Goal: Task Accomplishment & Management: Manage account settings

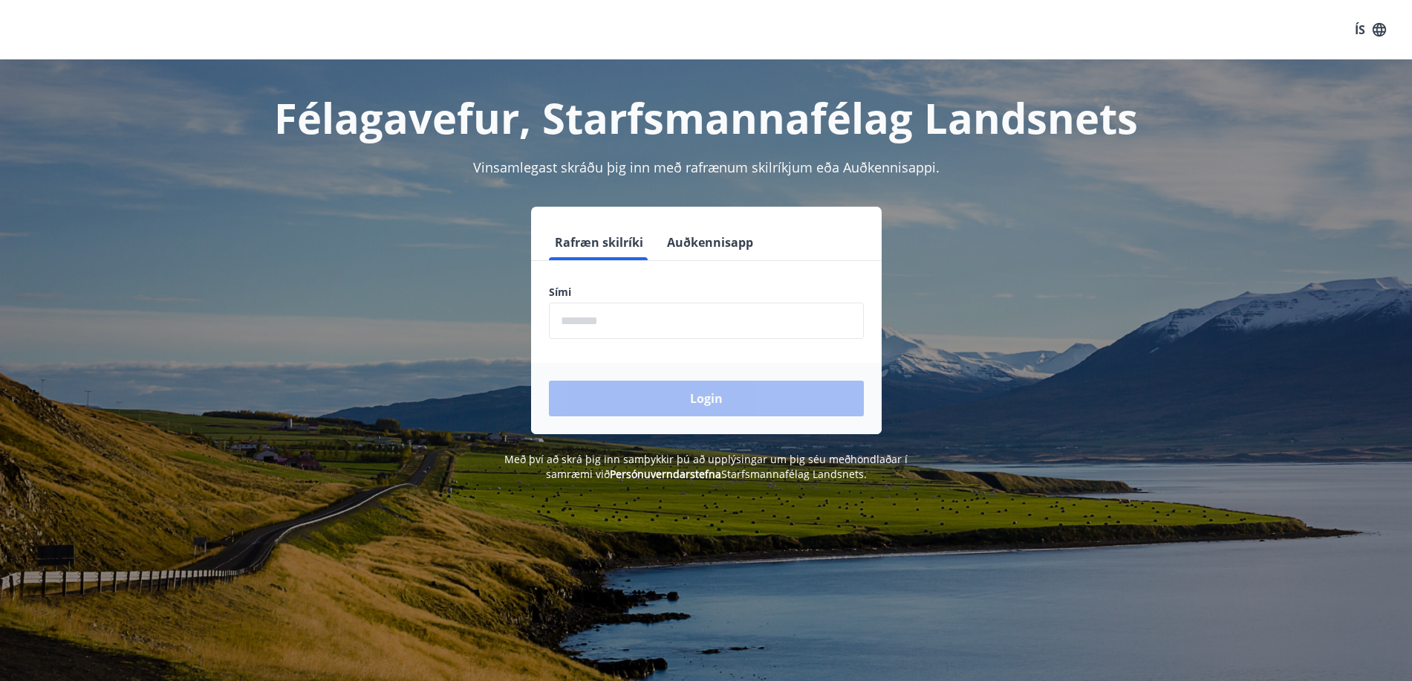
click at [595, 322] on input "phone" at bounding box center [706, 320] width 315 height 36
type input "********"
click at [684, 398] on button "Login" at bounding box center [706, 398] width 315 height 36
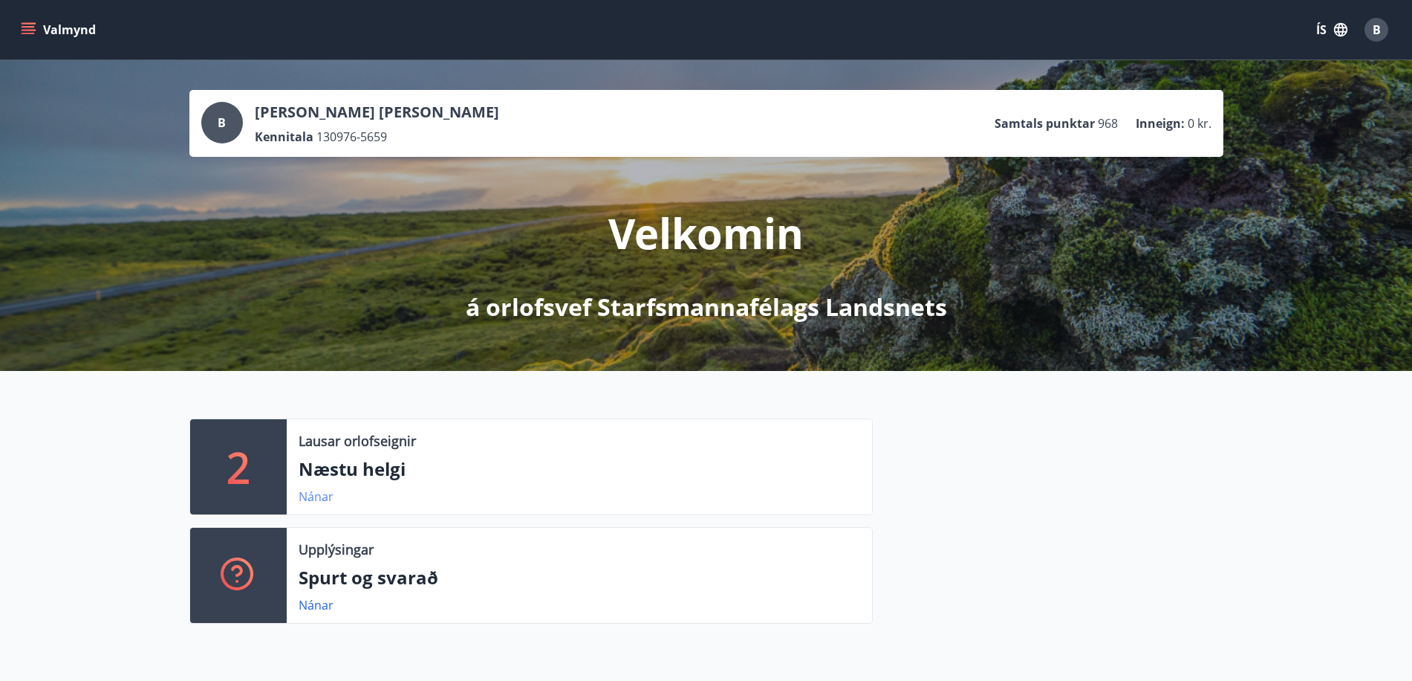
click at [319, 497] on link "Nánar" at bounding box center [316, 496] width 35 height 16
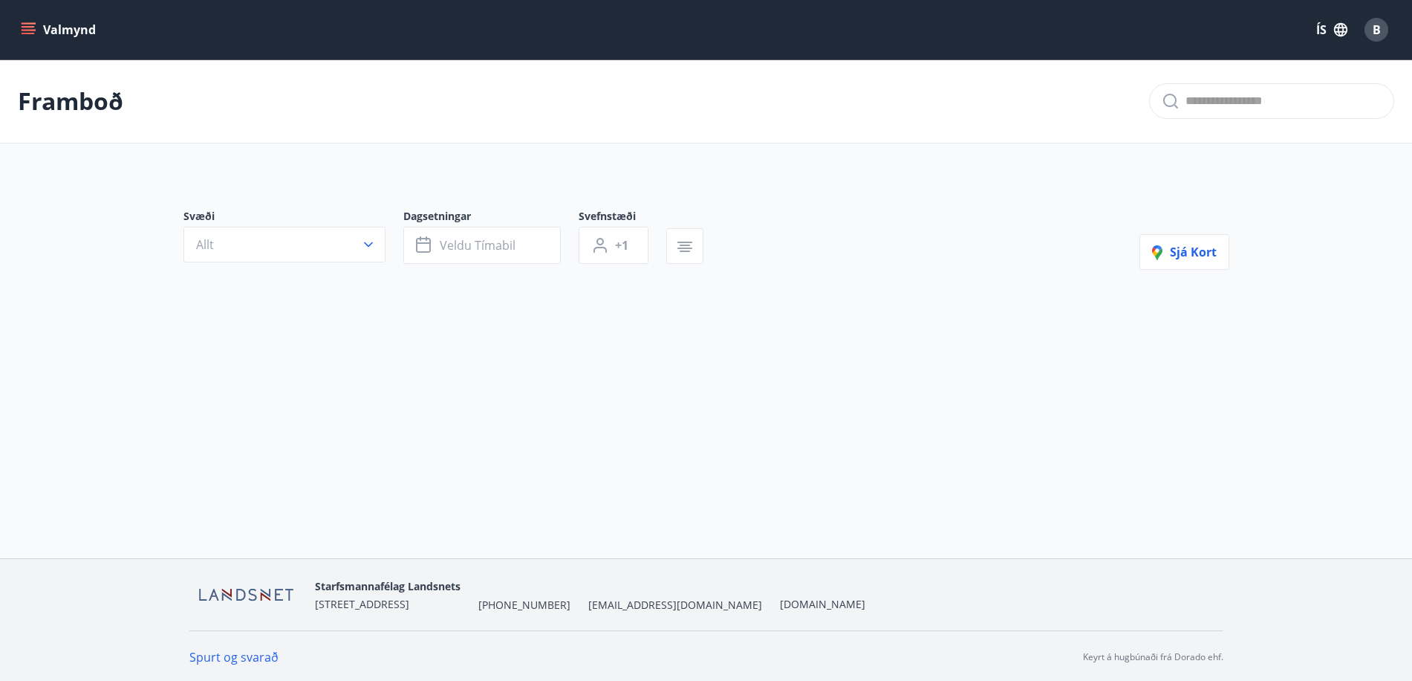
type input "*"
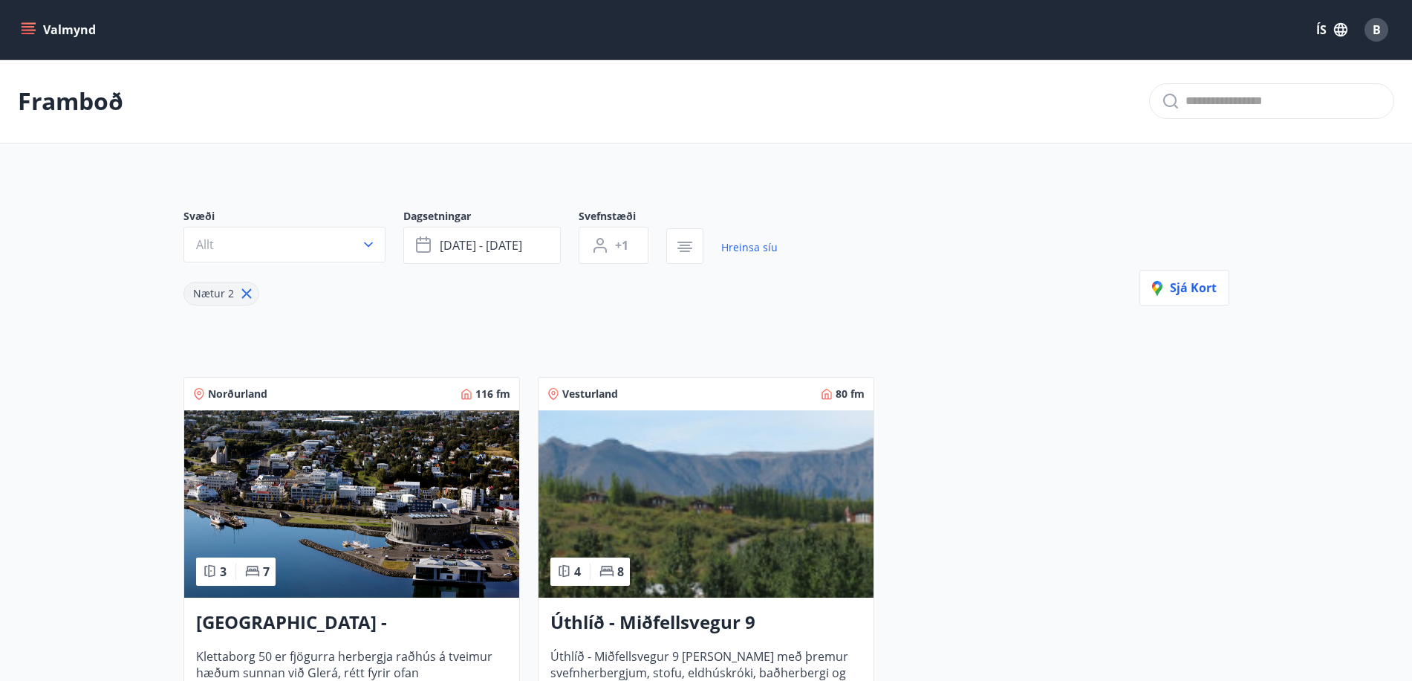
scroll to position [198, 0]
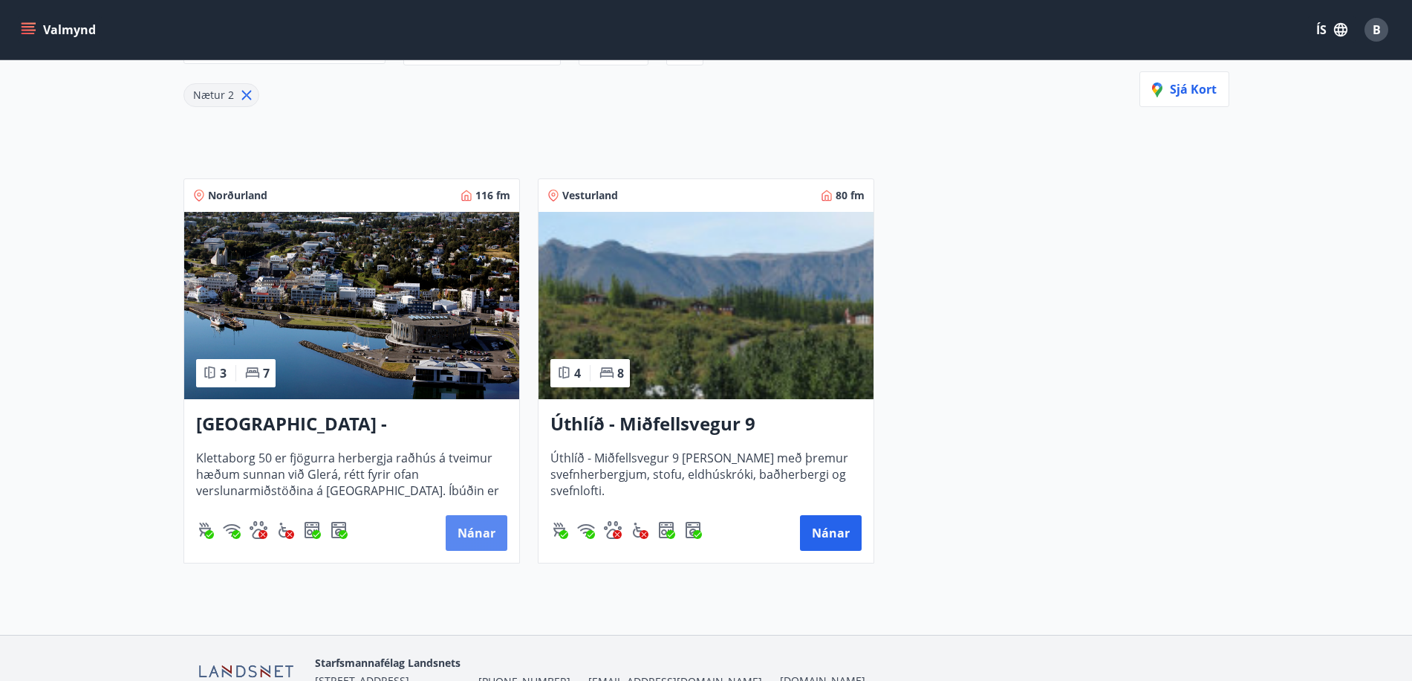
click at [466, 533] on button "Nánar" at bounding box center [477, 533] width 62 height 36
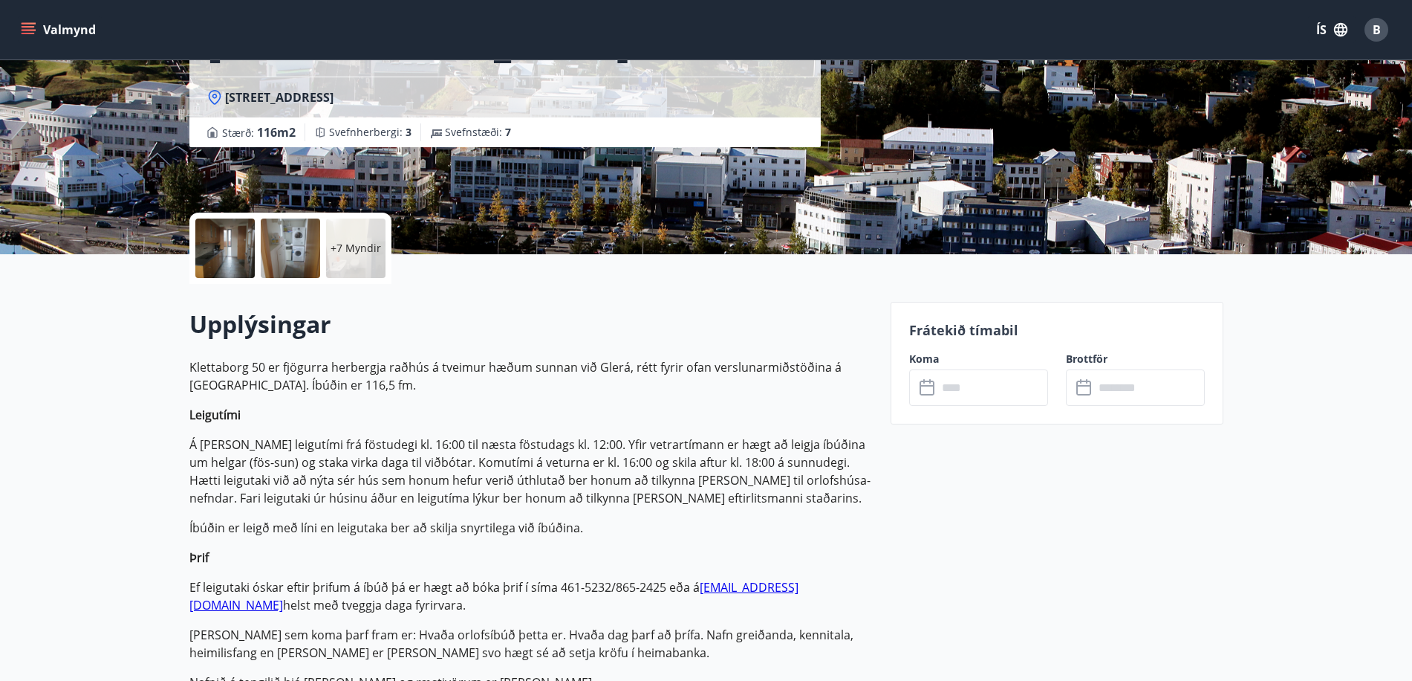
scroll to position [198, 0]
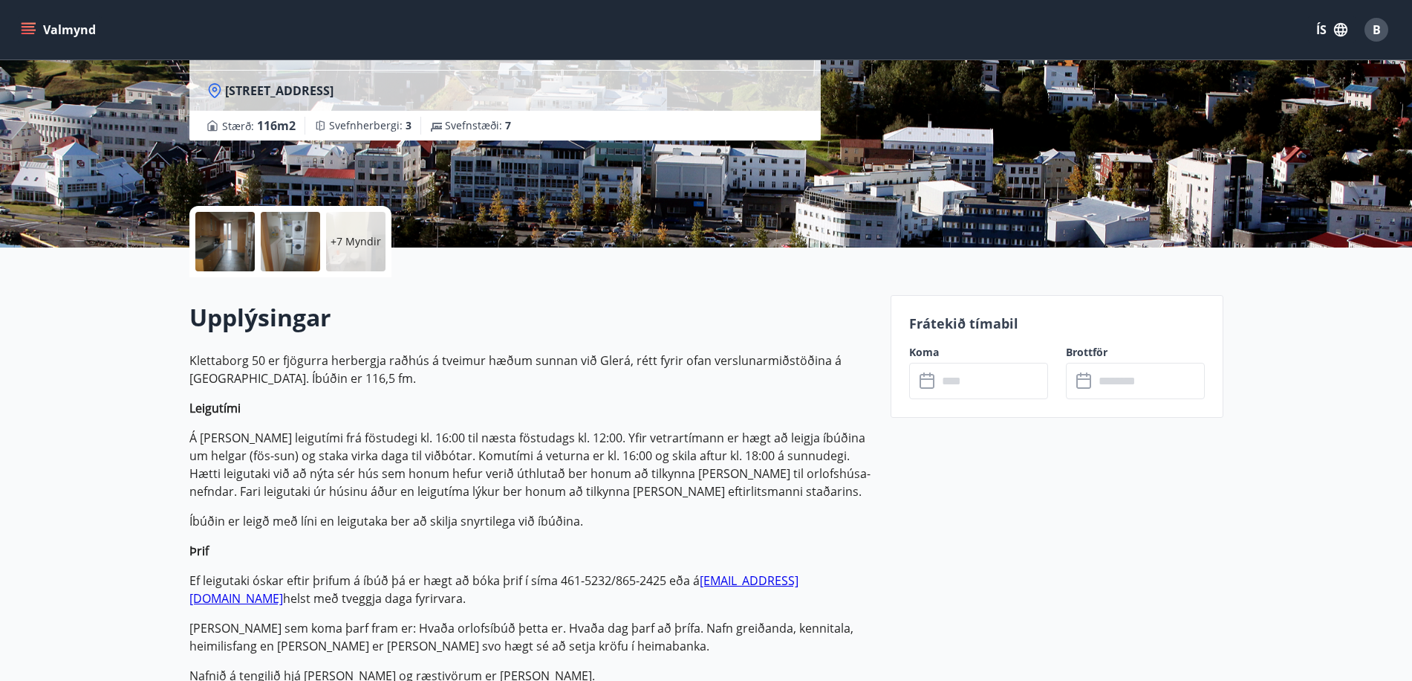
click at [929, 380] on icon at bounding box center [929, 381] width 18 height 18
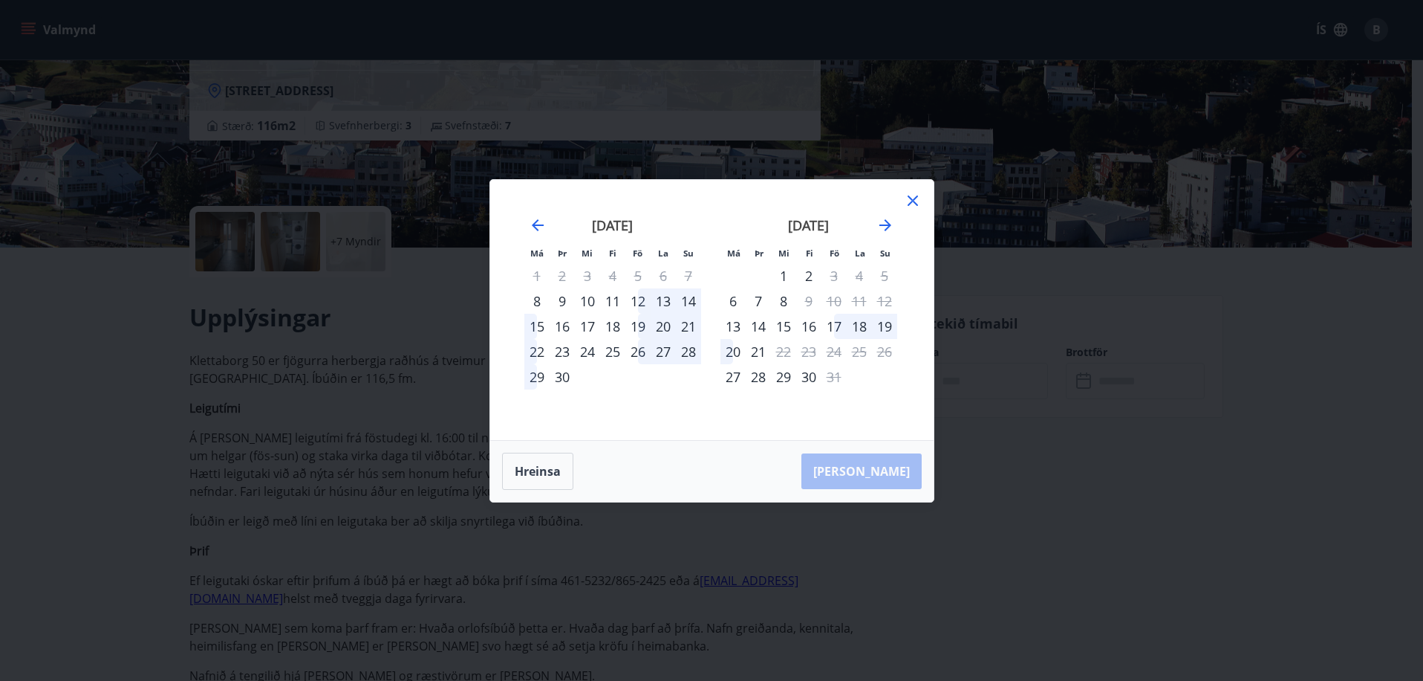
click at [643, 300] on div "12" at bounding box center [638, 300] width 25 height 25
click at [635, 301] on div "12" at bounding box center [638, 300] width 25 height 25
click at [634, 299] on div "12" at bounding box center [638, 300] width 25 height 25
click at [912, 198] on icon at bounding box center [913, 201] width 18 height 18
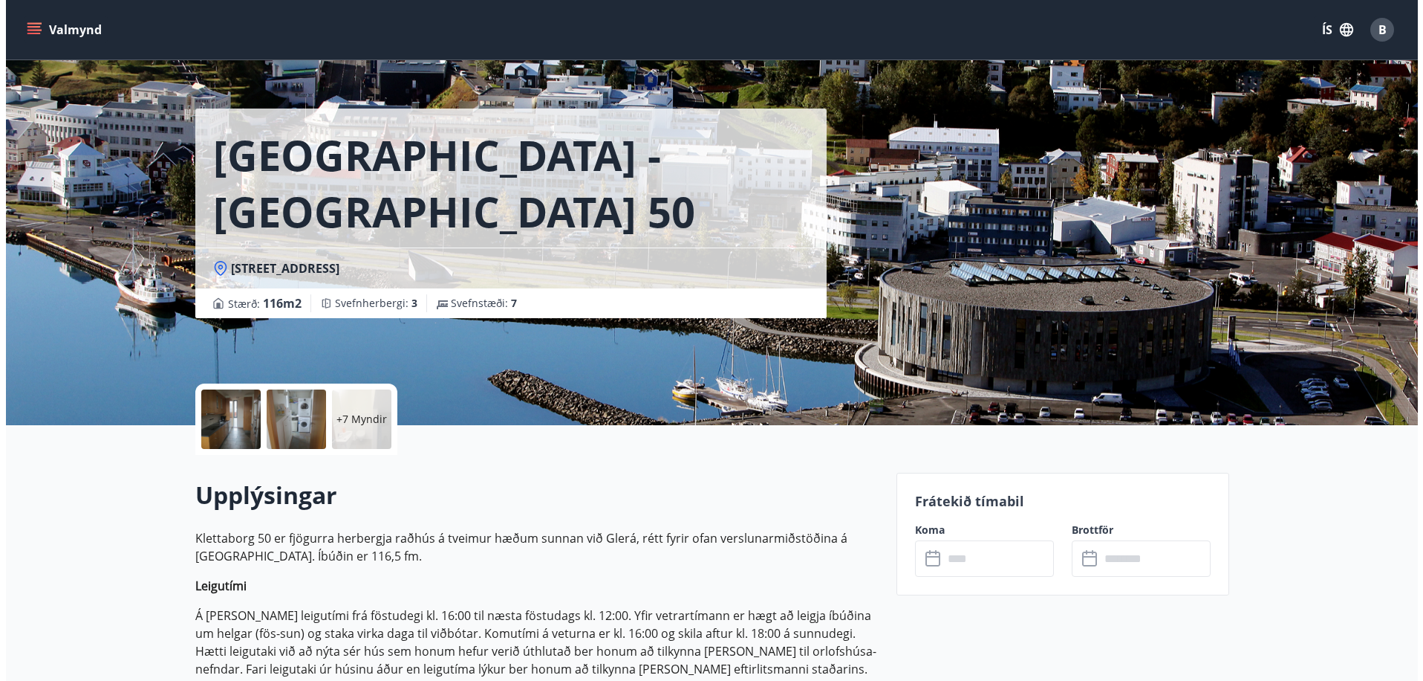
scroll to position [0, 0]
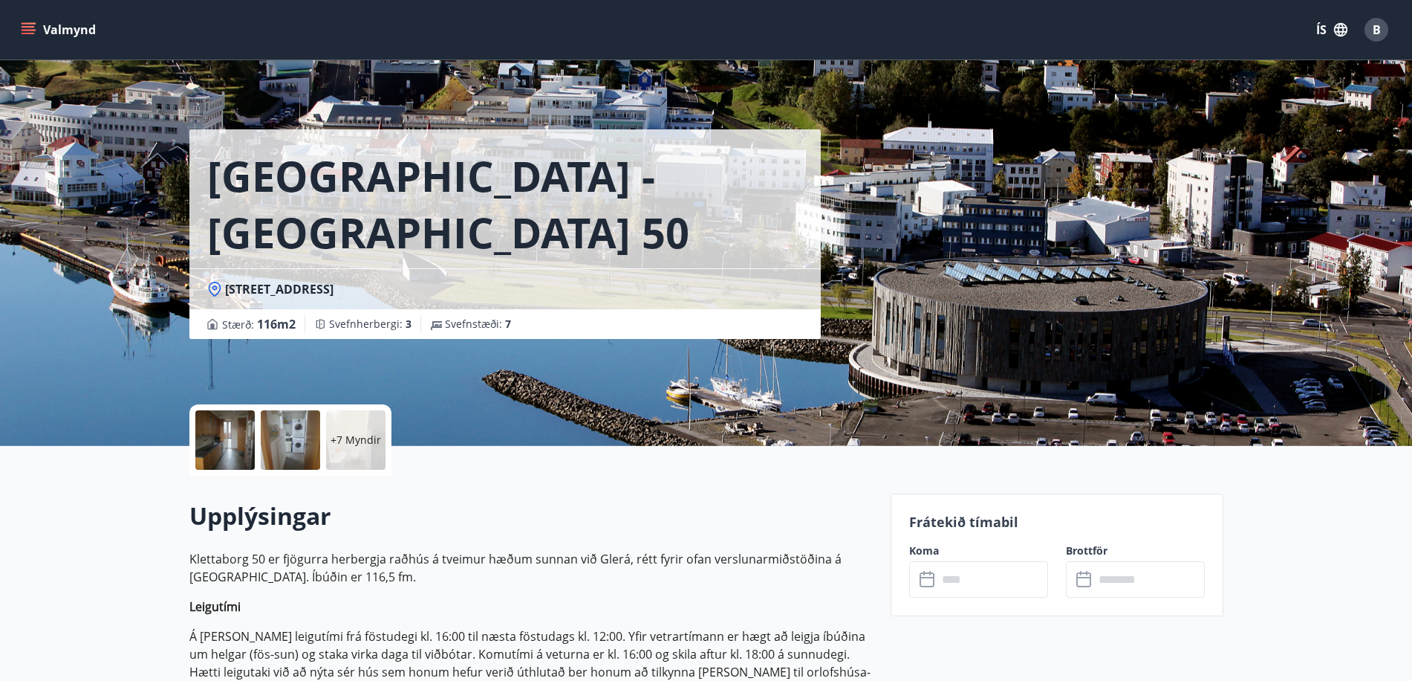
click at [31, 31] on icon "menu" at bounding box center [28, 29] width 15 height 15
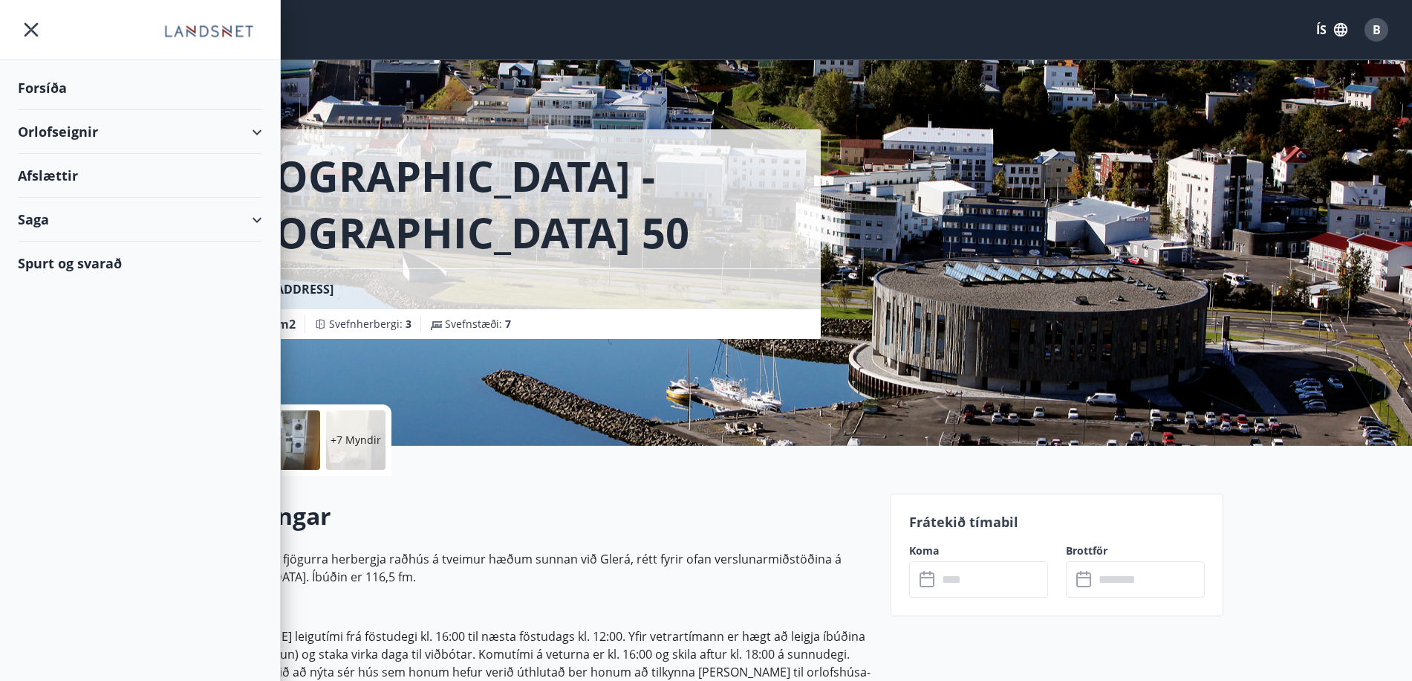
click at [251, 126] on div "Orlofseignir" at bounding box center [140, 132] width 244 height 44
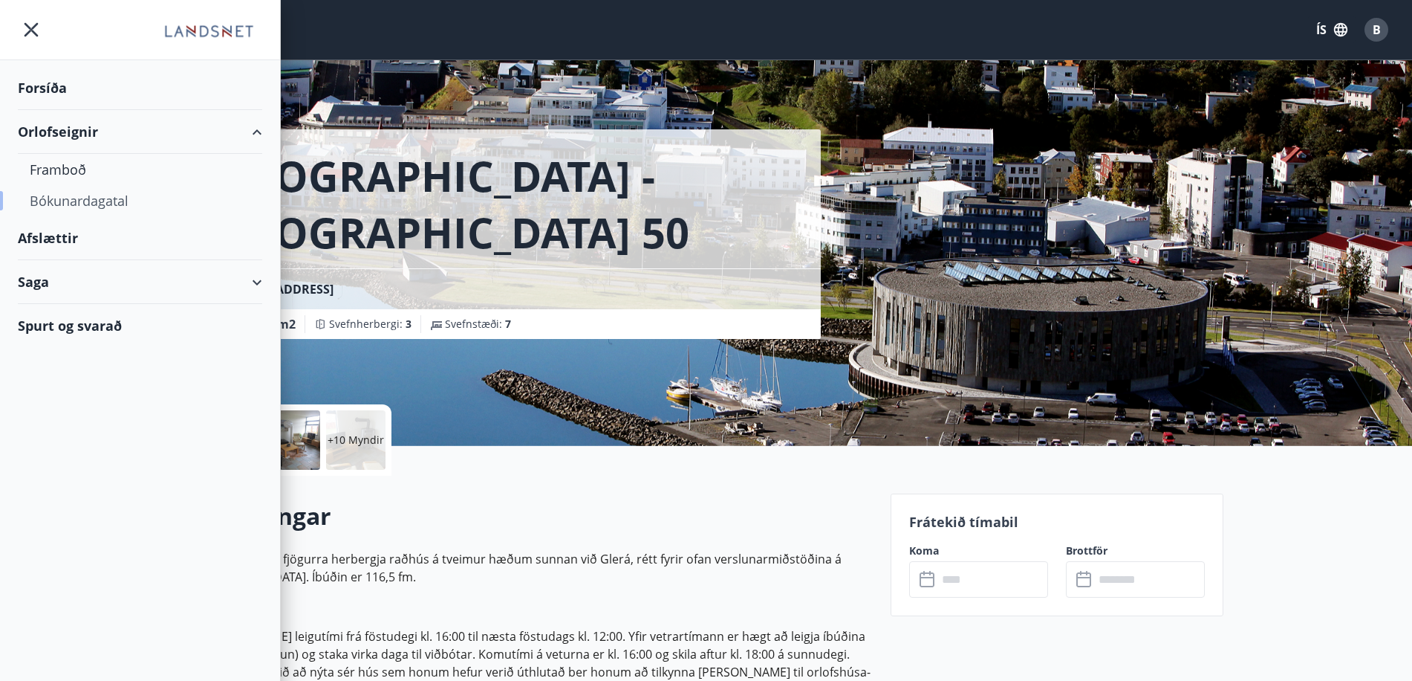
click at [101, 200] on div "Bókunardagatal" at bounding box center [140, 200] width 221 height 31
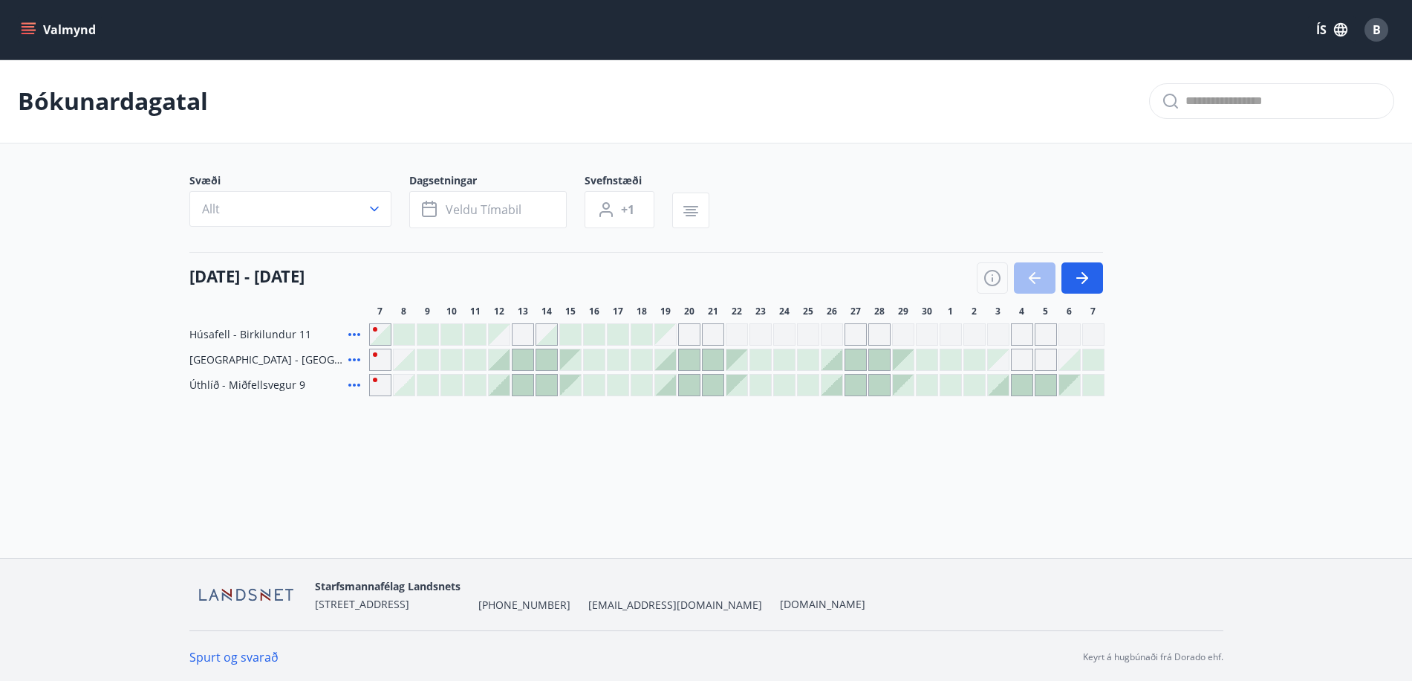
click at [500, 360] on div at bounding box center [499, 359] width 21 height 21
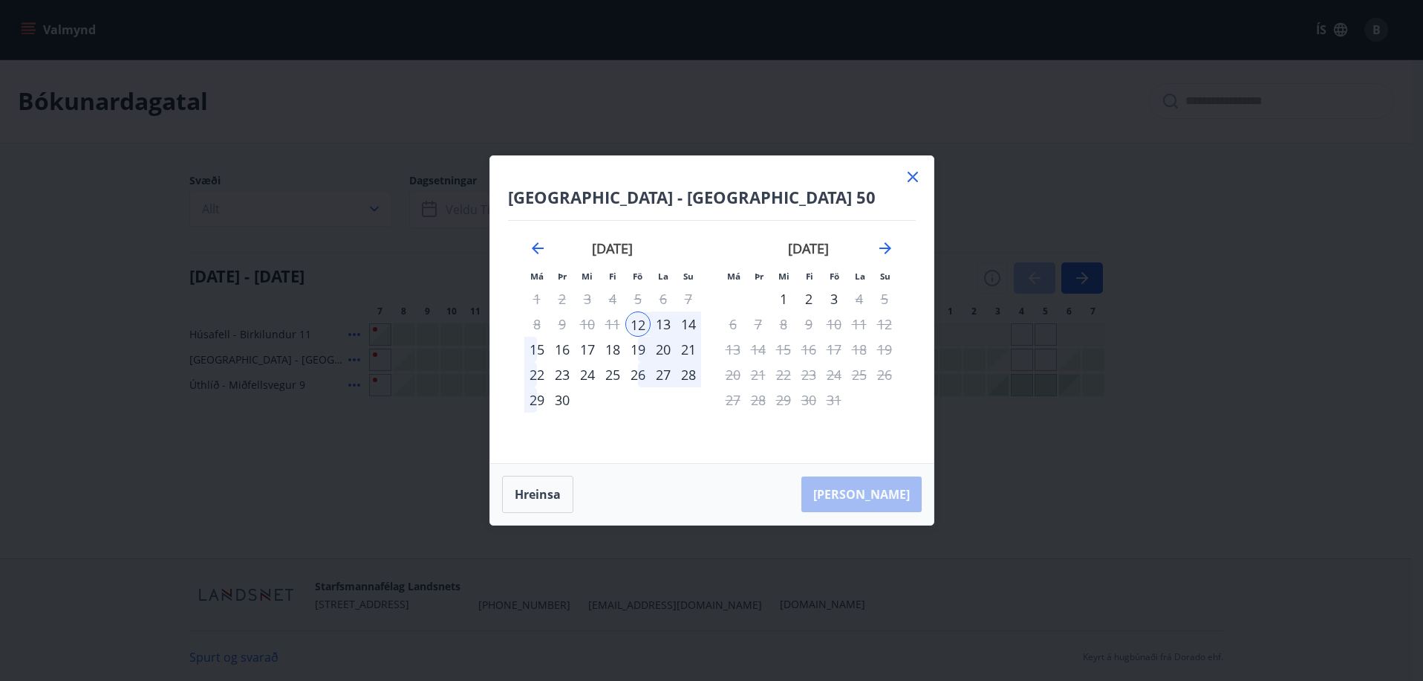
click at [689, 321] on div "14" at bounding box center [688, 323] width 25 height 25
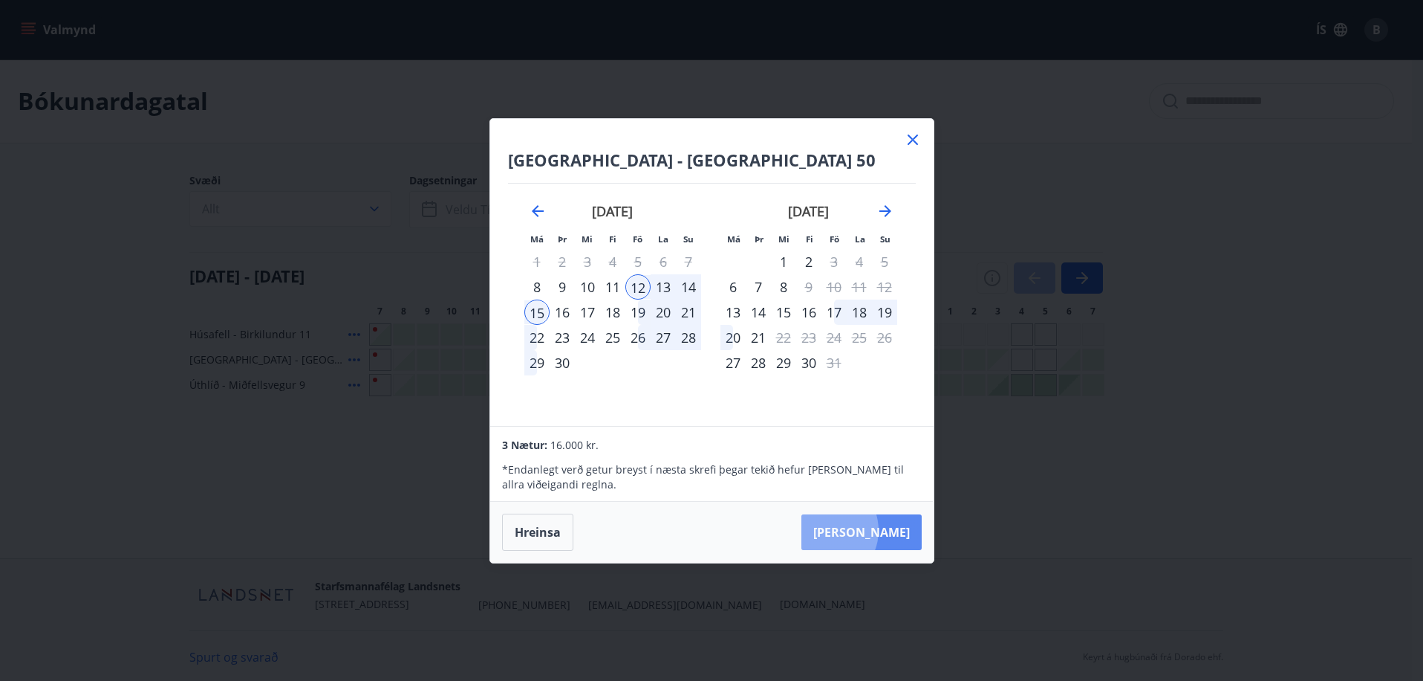
click at [870, 530] on button "[PERSON_NAME]" at bounding box center [862, 532] width 120 height 36
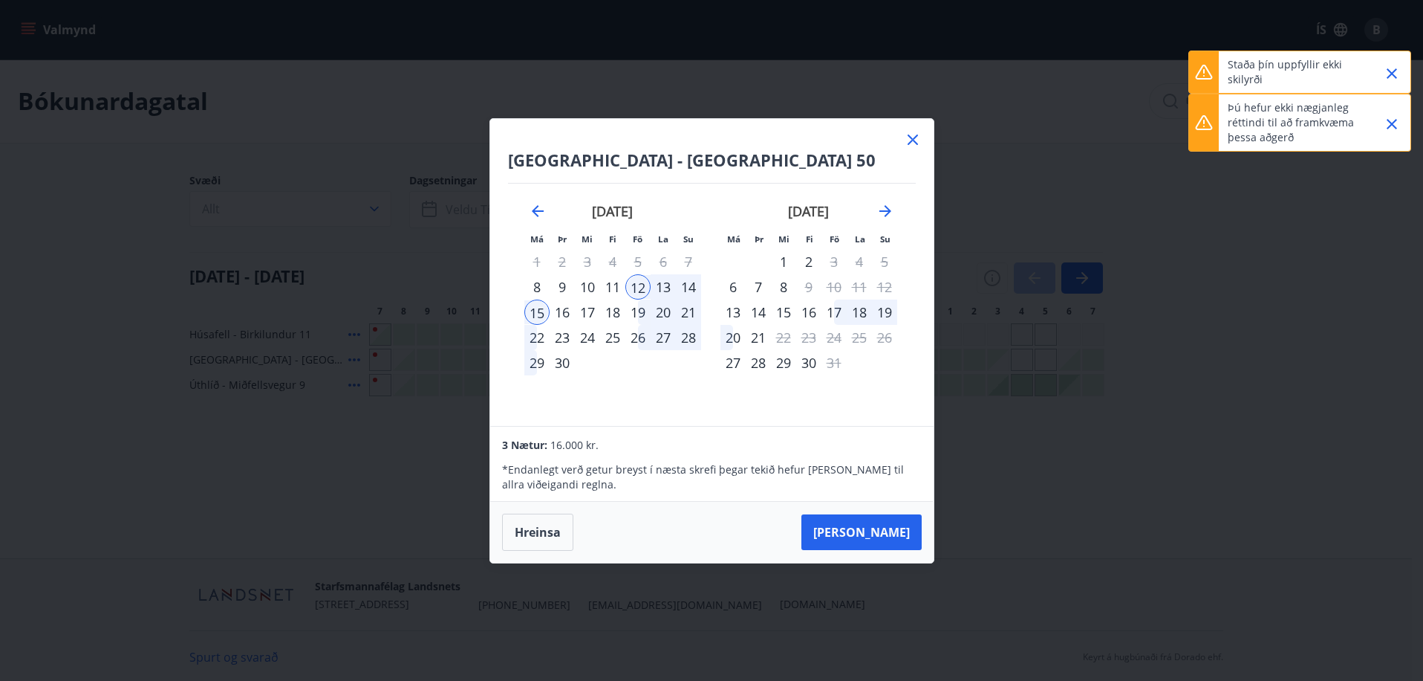
click at [1390, 119] on icon "Close" at bounding box center [1392, 124] width 18 height 18
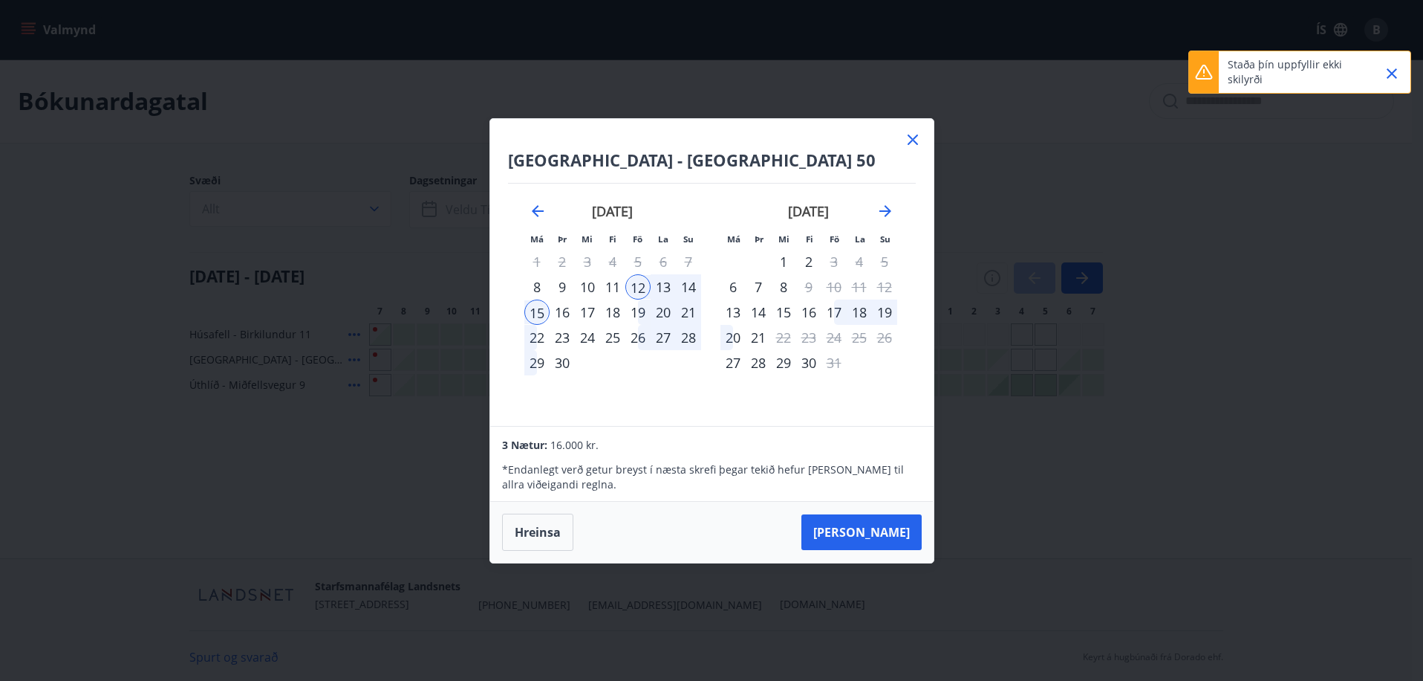
click at [1389, 76] on icon "Close" at bounding box center [1392, 74] width 18 height 18
click at [915, 136] on icon at bounding box center [913, 140] width 18 height 18
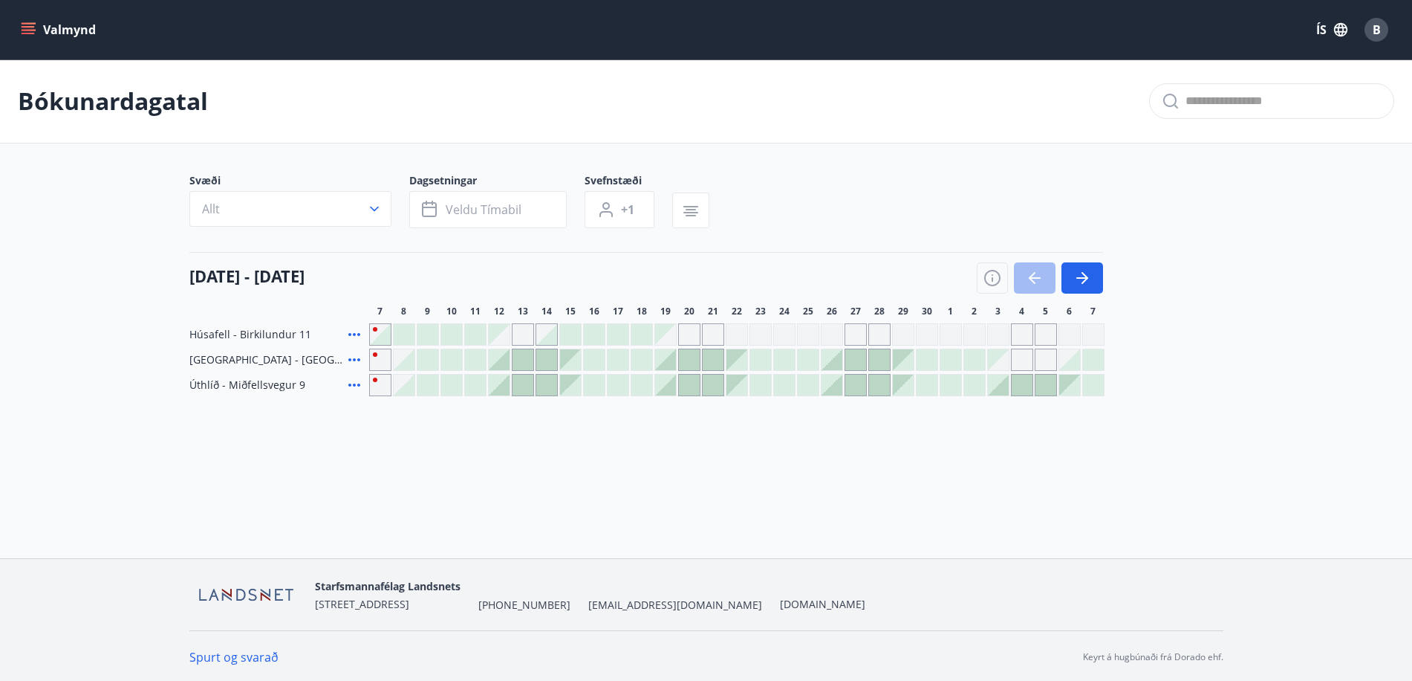
click at [25, 25] on icon "menu" at bounding box center [28, 29] width 15 height 15
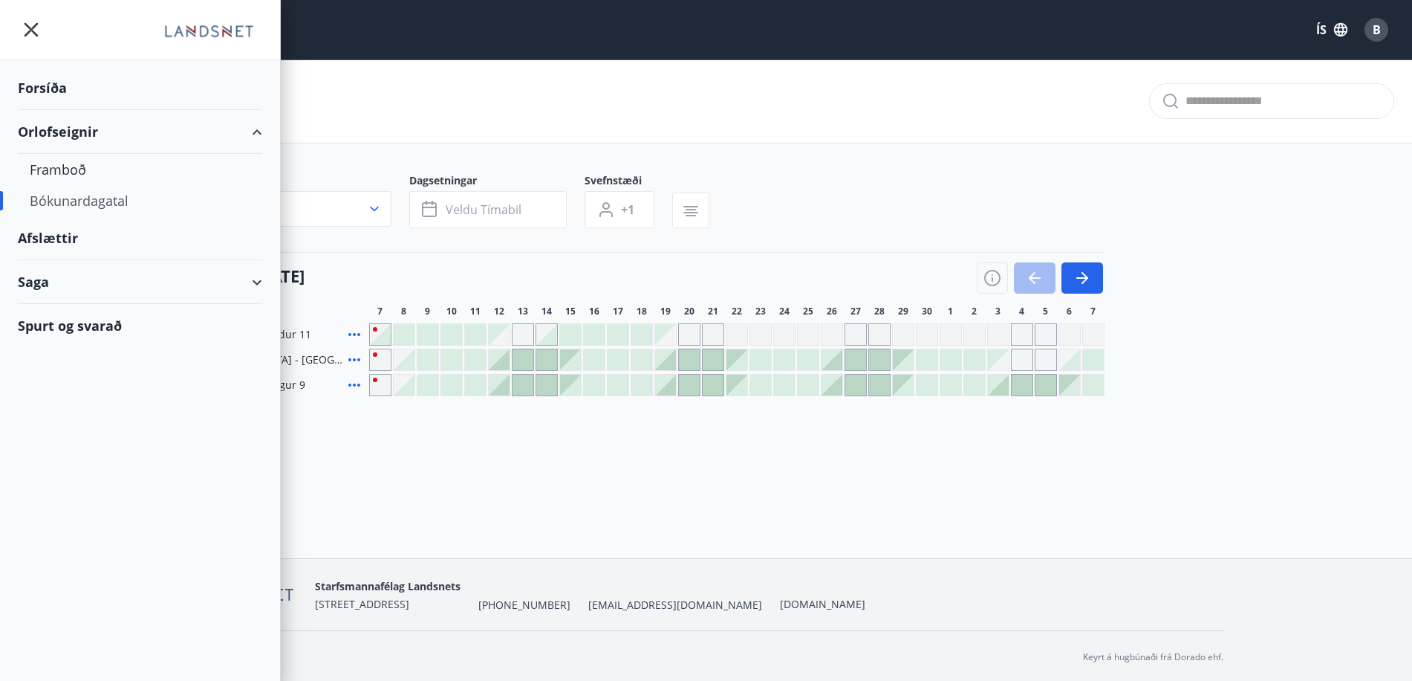
click at [36, 82] on div "Forsíða" at bounding box center [140, 88] width 244 height 44
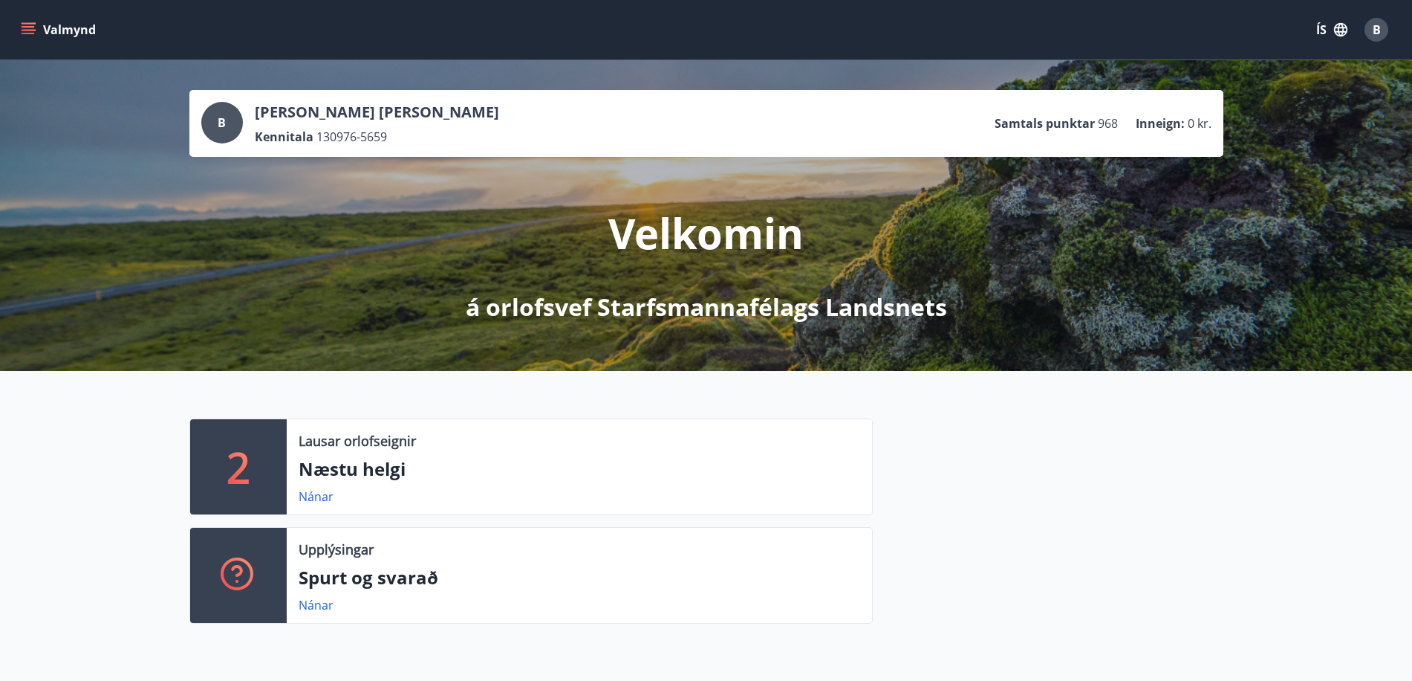
click at [1374, 27] on span "B" at bounding box center [1377, 30] width 8 height 16
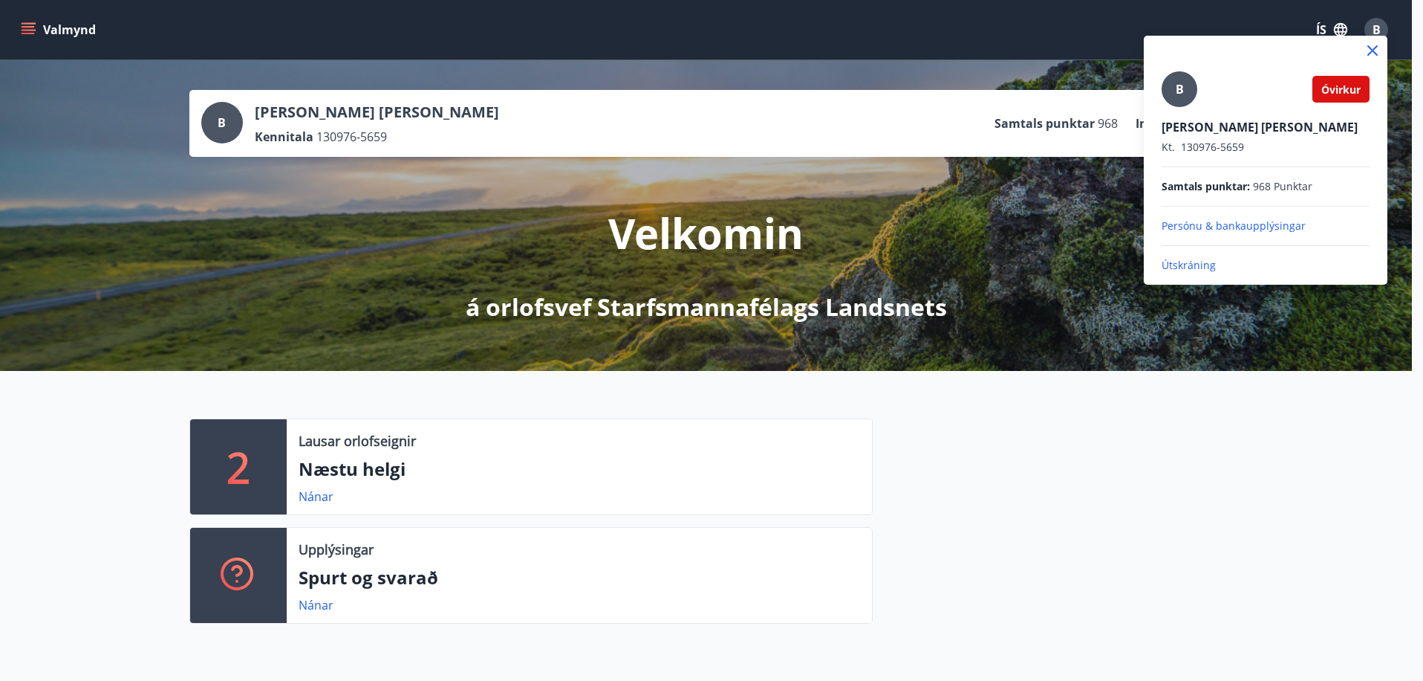
click at [1238, 222] on p "Persónu & bankaupplýsingar" at bounding box center [1266, 225] width 208 height 15
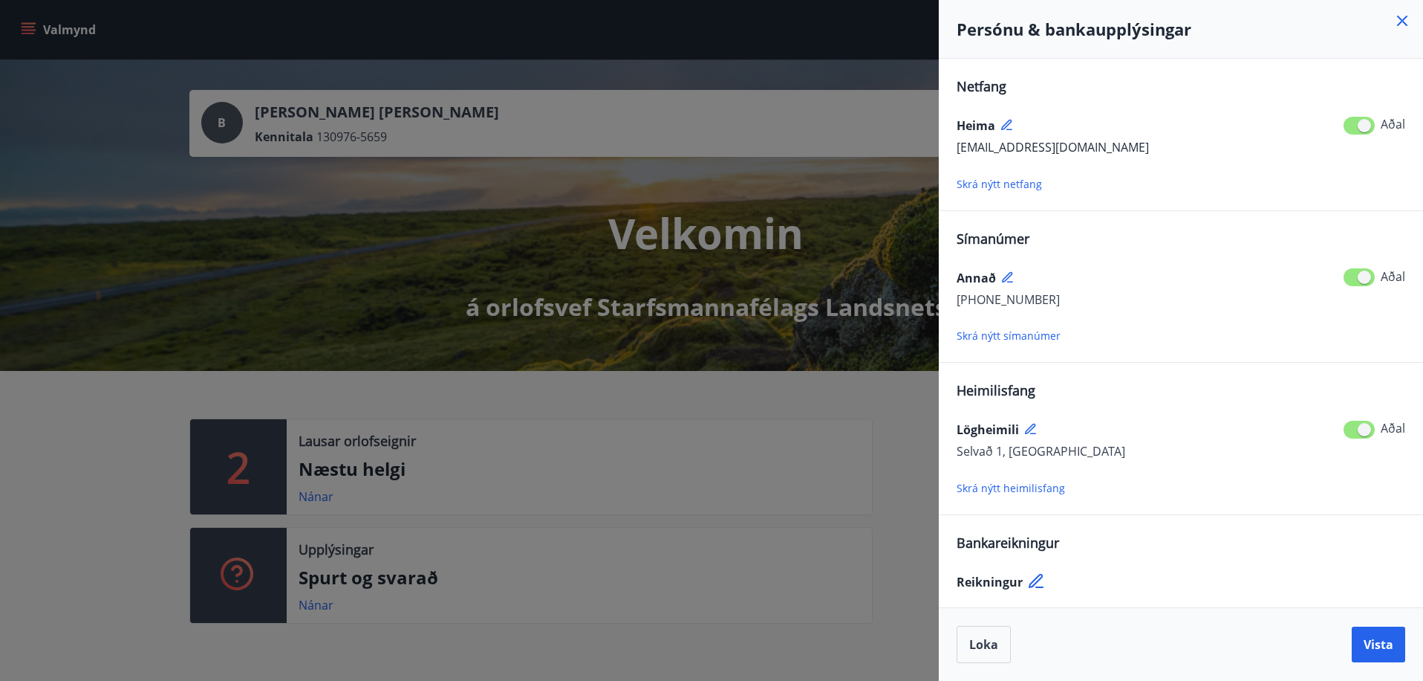
scroll to position [4, 0]
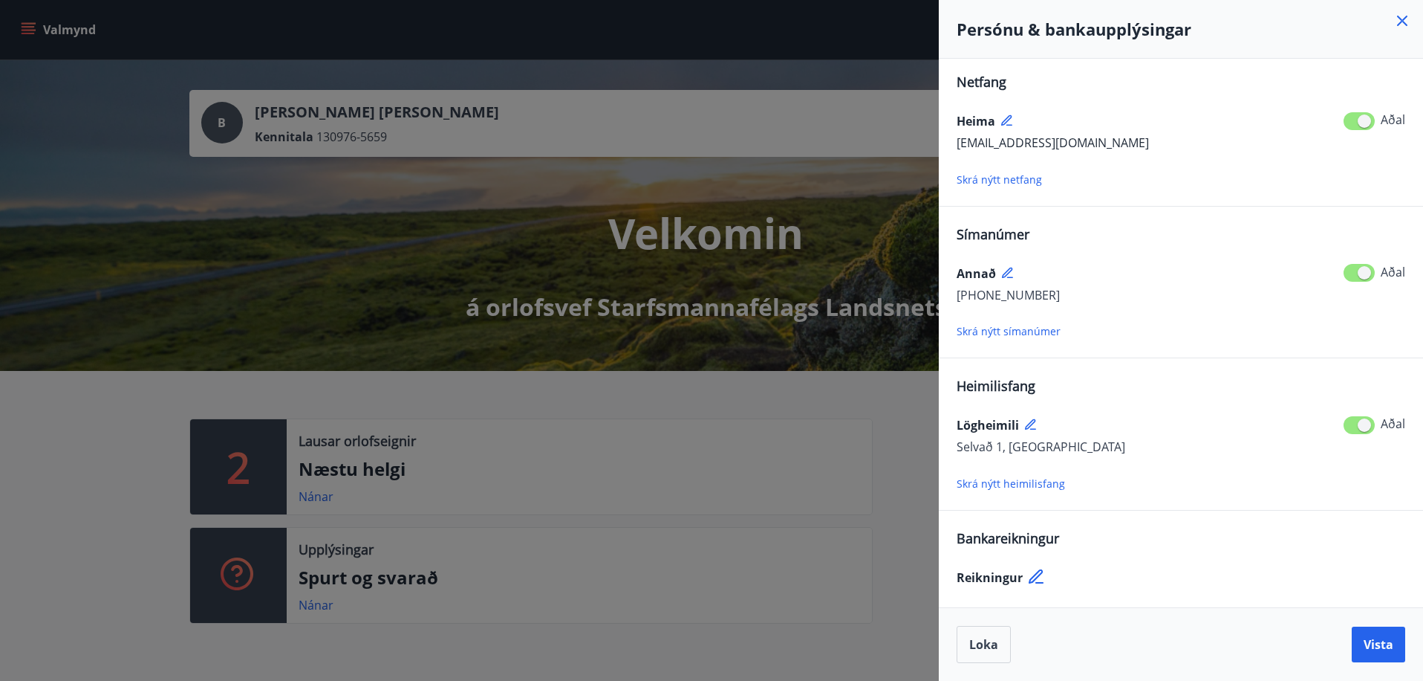
click at [1004, 179] on span "Skrá nýtt netfang" at bounding box center [999, 179] width 85 height 14
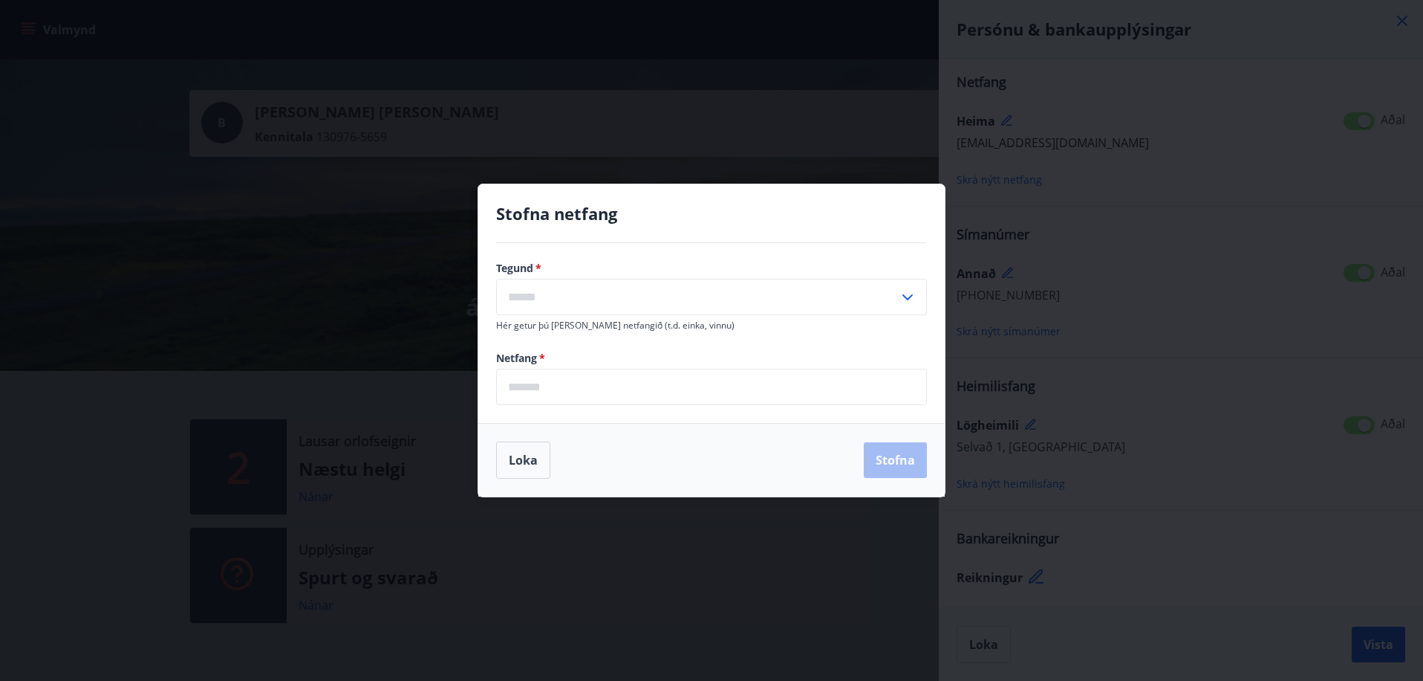
click at [903, 294] on icon at bounding box center [908, 297] width 10 height 6
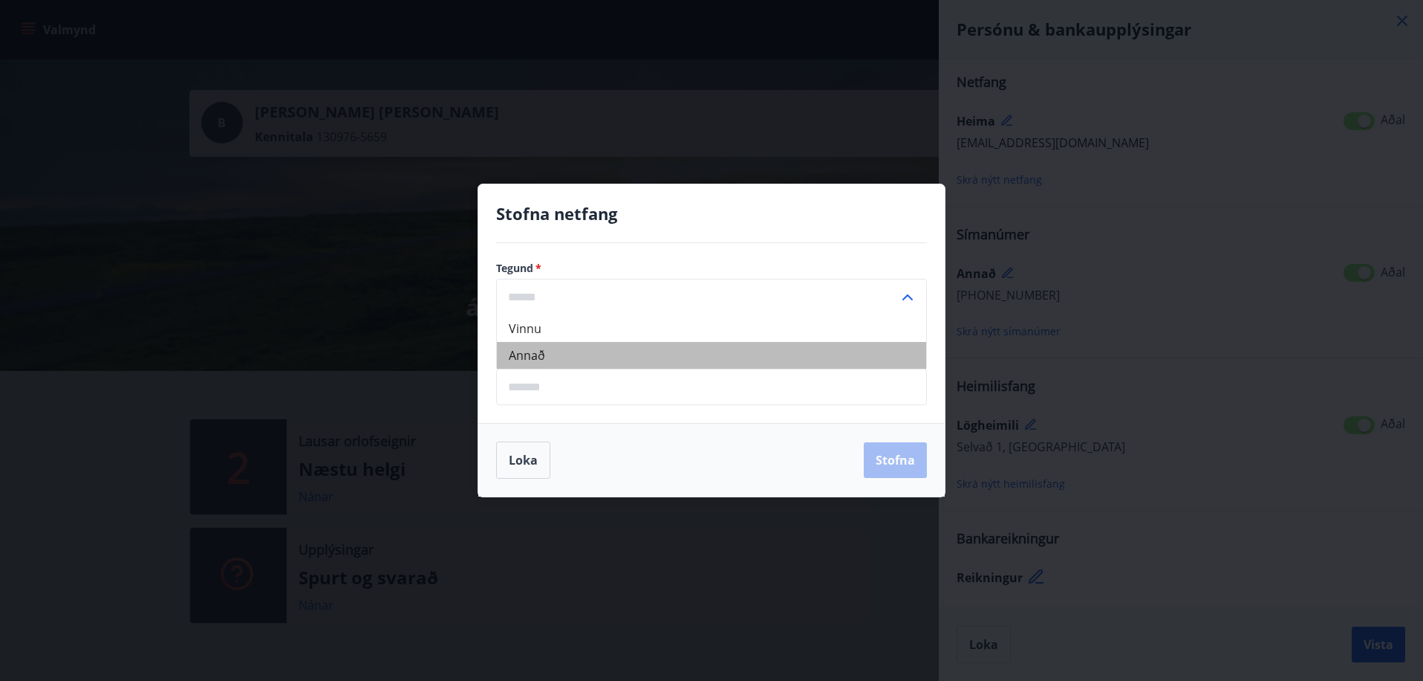
click at [565, 356] on li "Annað" at bounding box center [711, 355] width 429 height 27
type input "*****"
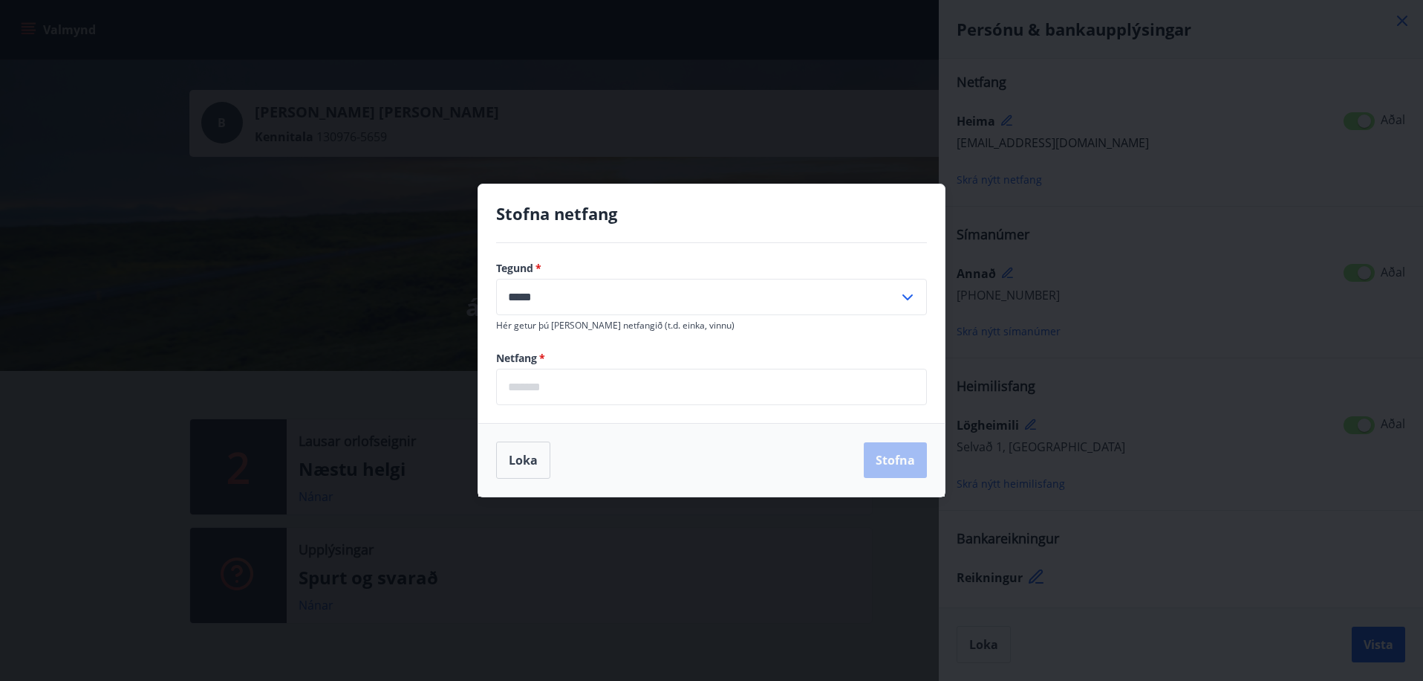
click at [560, 385] on input "email" at bounding box center [711, 387] width 431 height 36
type input "**********"
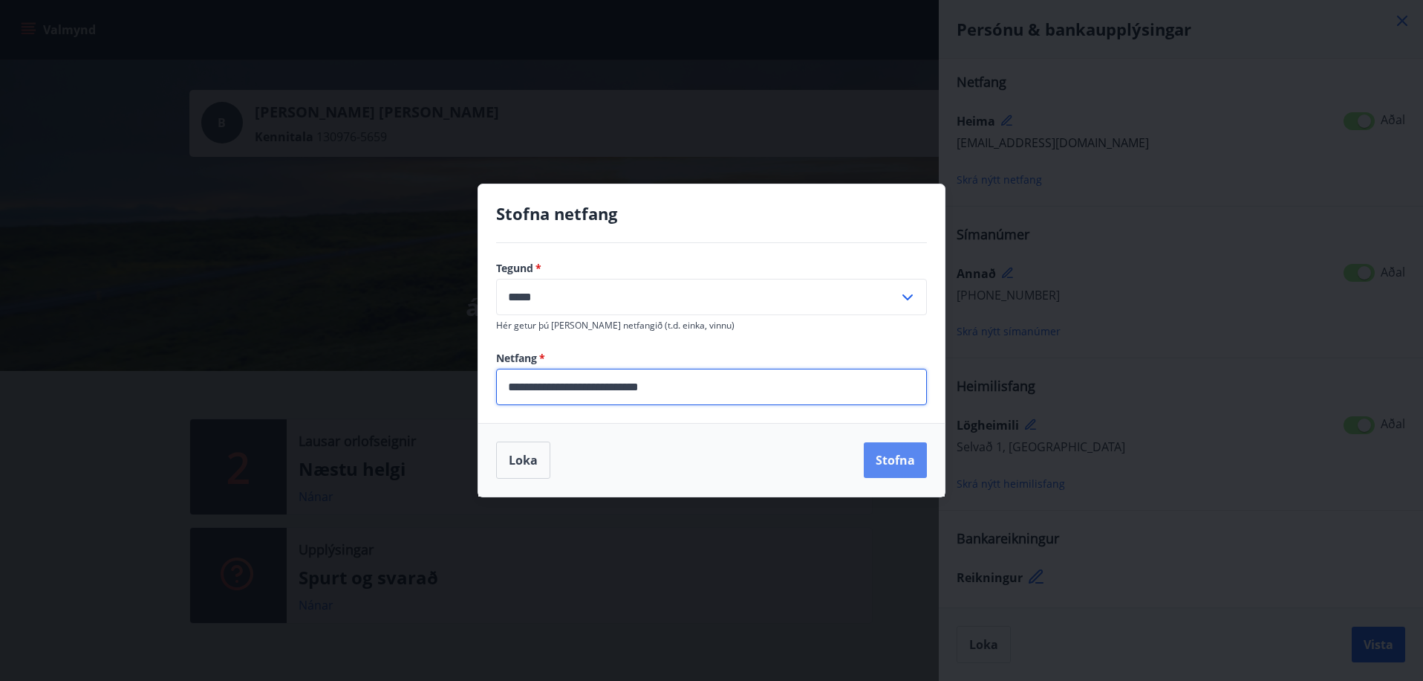
click at [880, 452] on button "Stofna" at bounding box center [895, 460] width 63 height 36
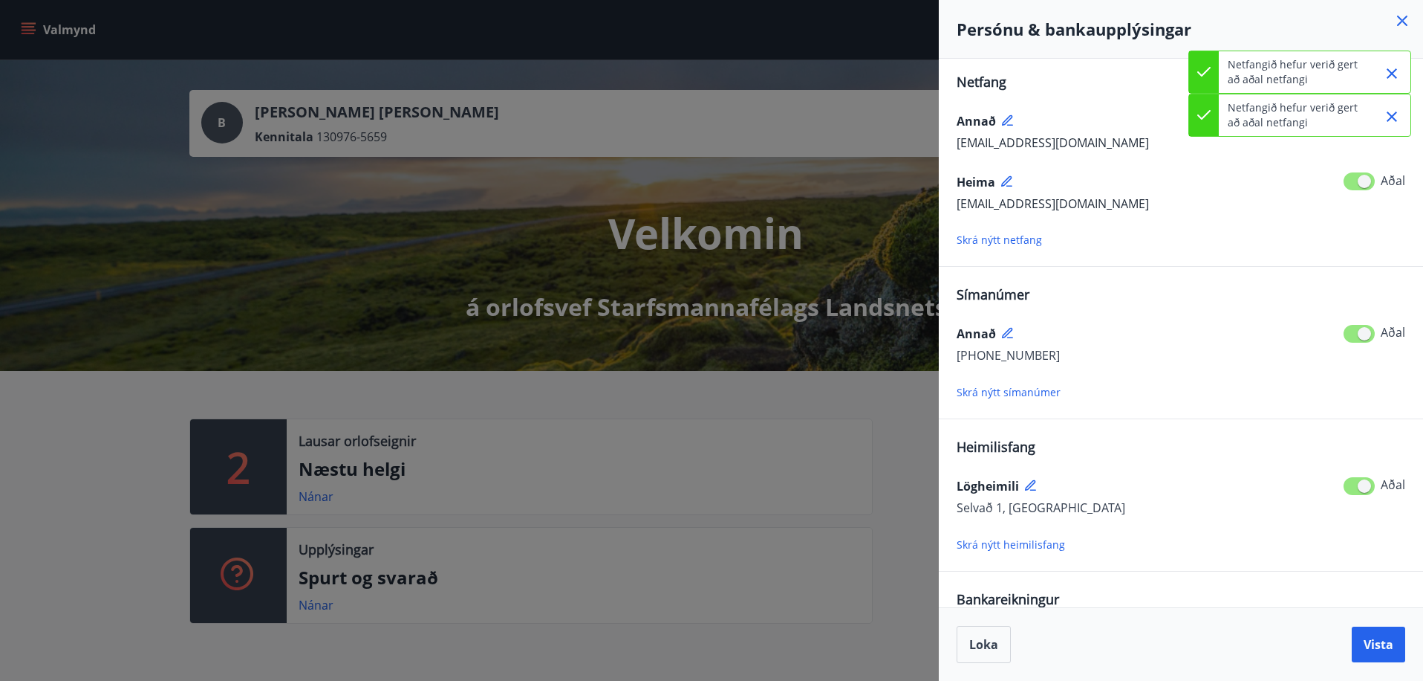
click at [1394, 69] on icon "Close" at bounding box center [1392, 74] width 18 height 18
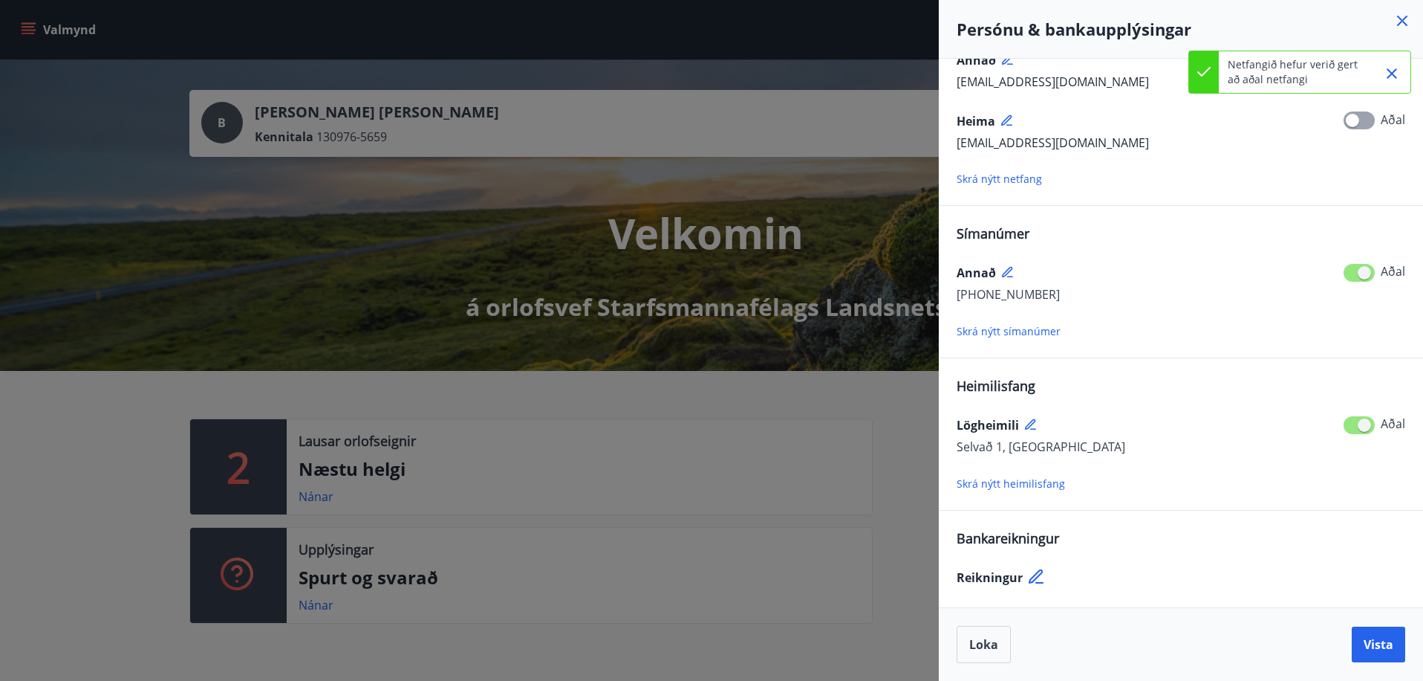
click at [996, 483] on span "Skrá nýtt heimilisfang" at bounding box center [1011, 483] width 108 height 14
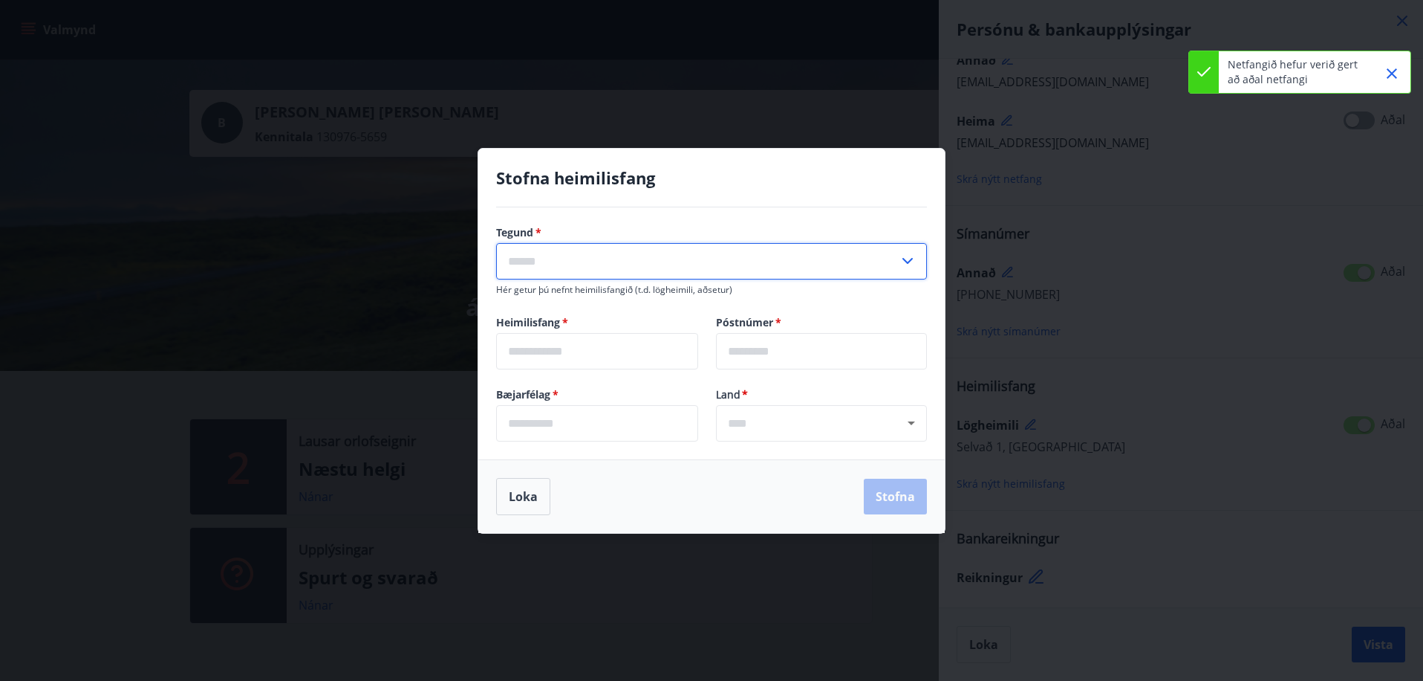
click at [598, 261] on input "text" at bounding box center [697, 261] width 403 height 36
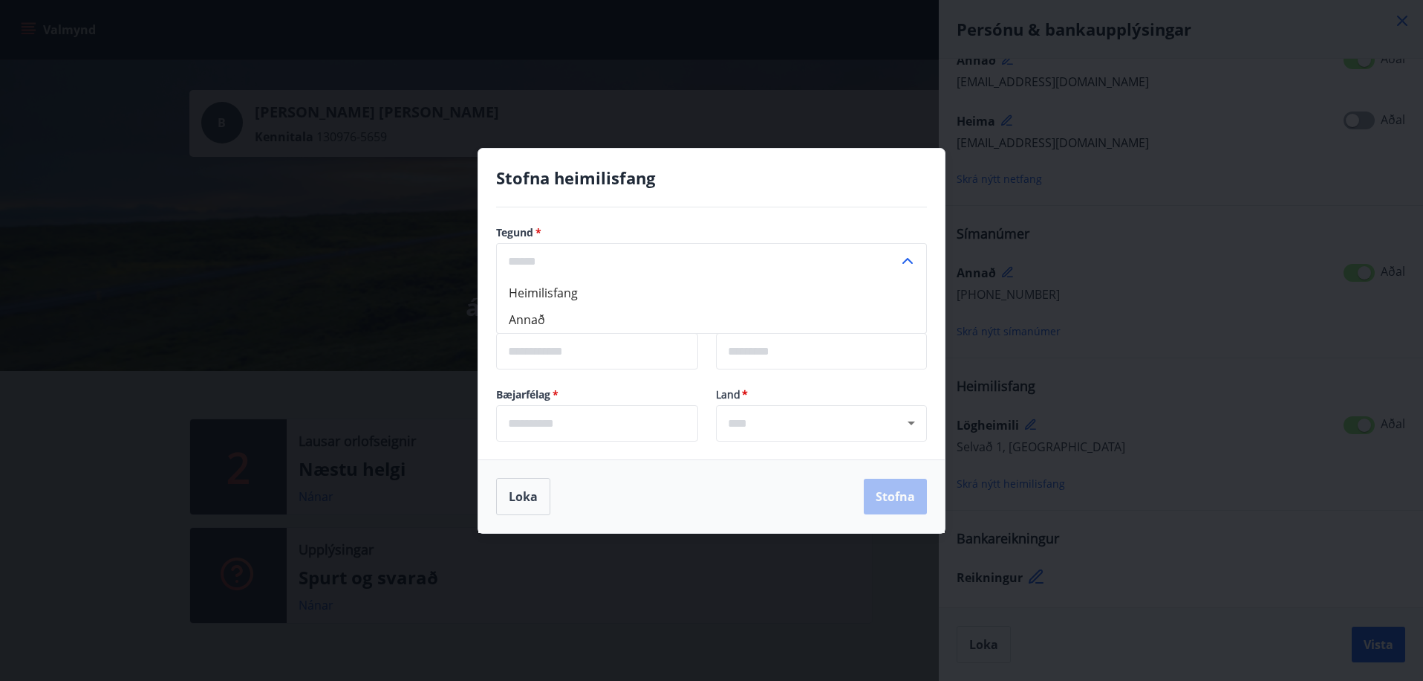
click at [525, 289] on li "Heimilisfang" at bounding box center [711, 292] width 429 height 27
type input "**********"
click at [595, 350] on input "text" at bounding box center [597, 351] width 202 height 36
type input "**********"
type input "***"
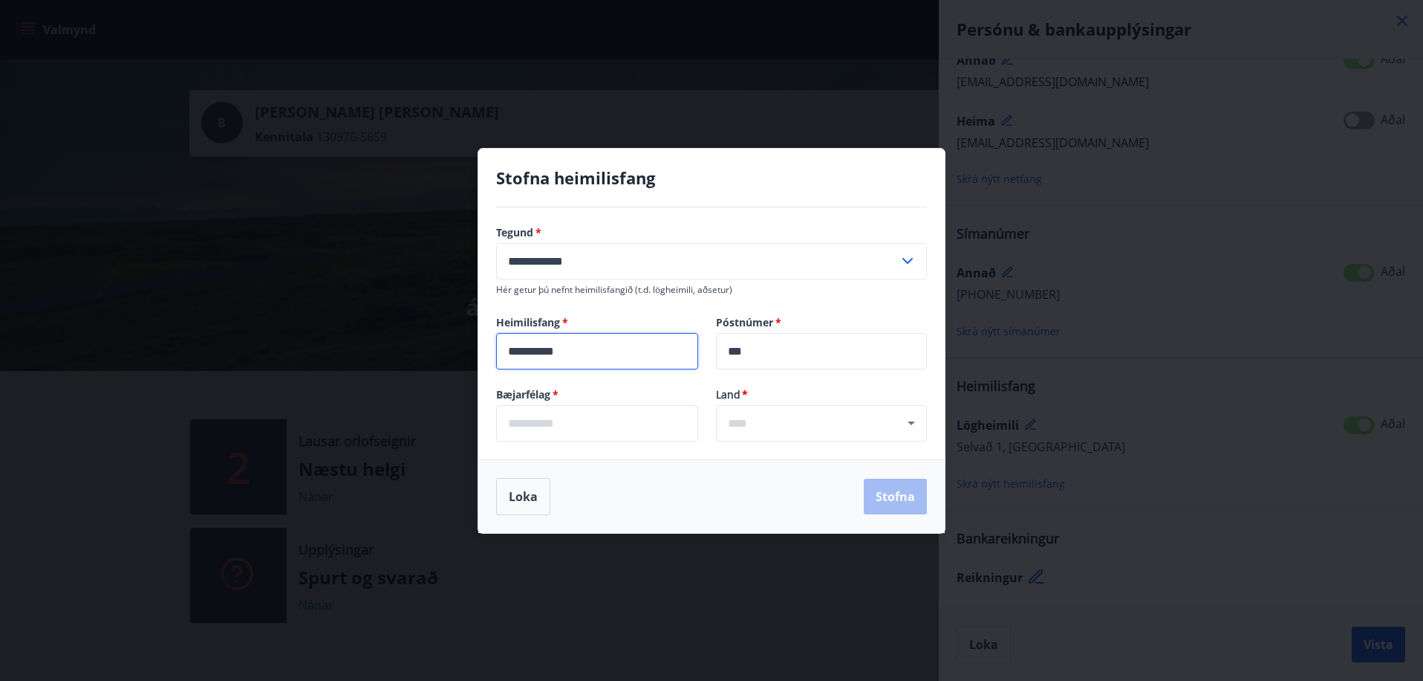
type input "*********"
type input "*******"
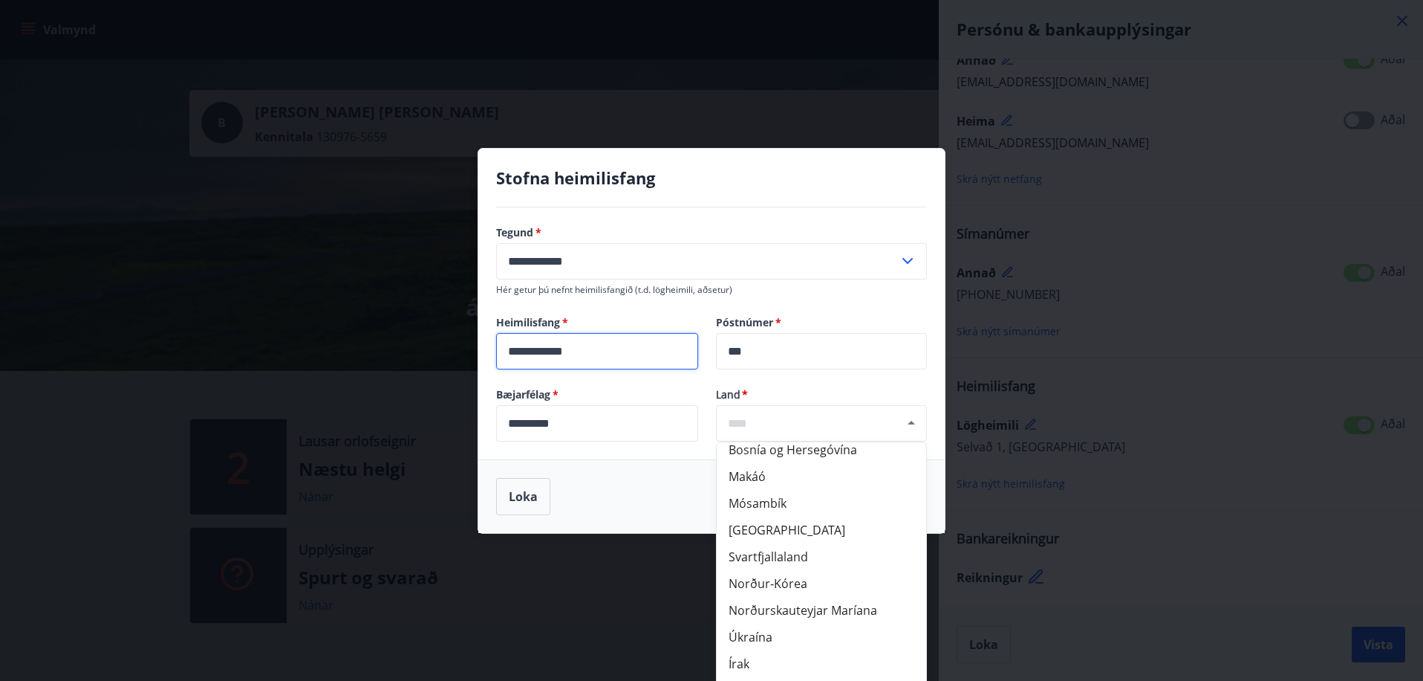
scroll to position [4953, 0]
type input "**********"
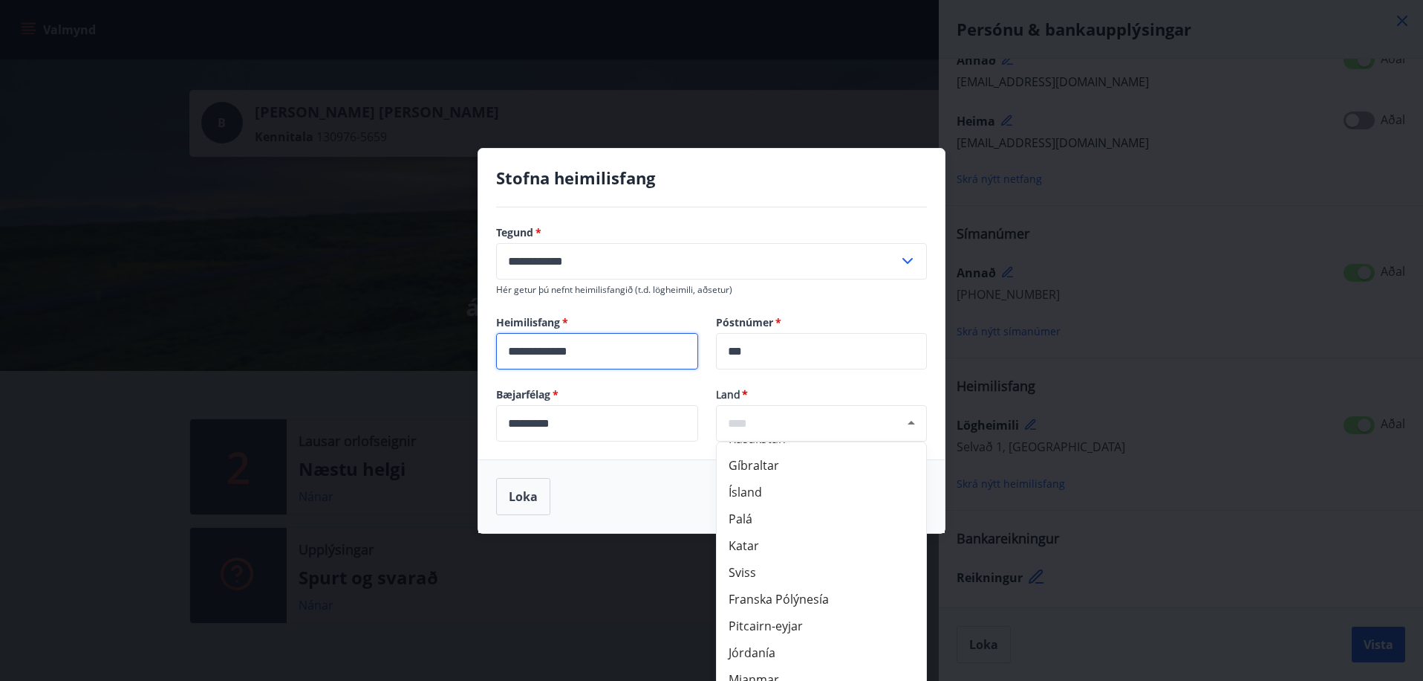
scroll to position [5349, 0]
click at [752, 470] on li "Ísland" at bounding box center [822, 470] width 210 height 27
type input "******"
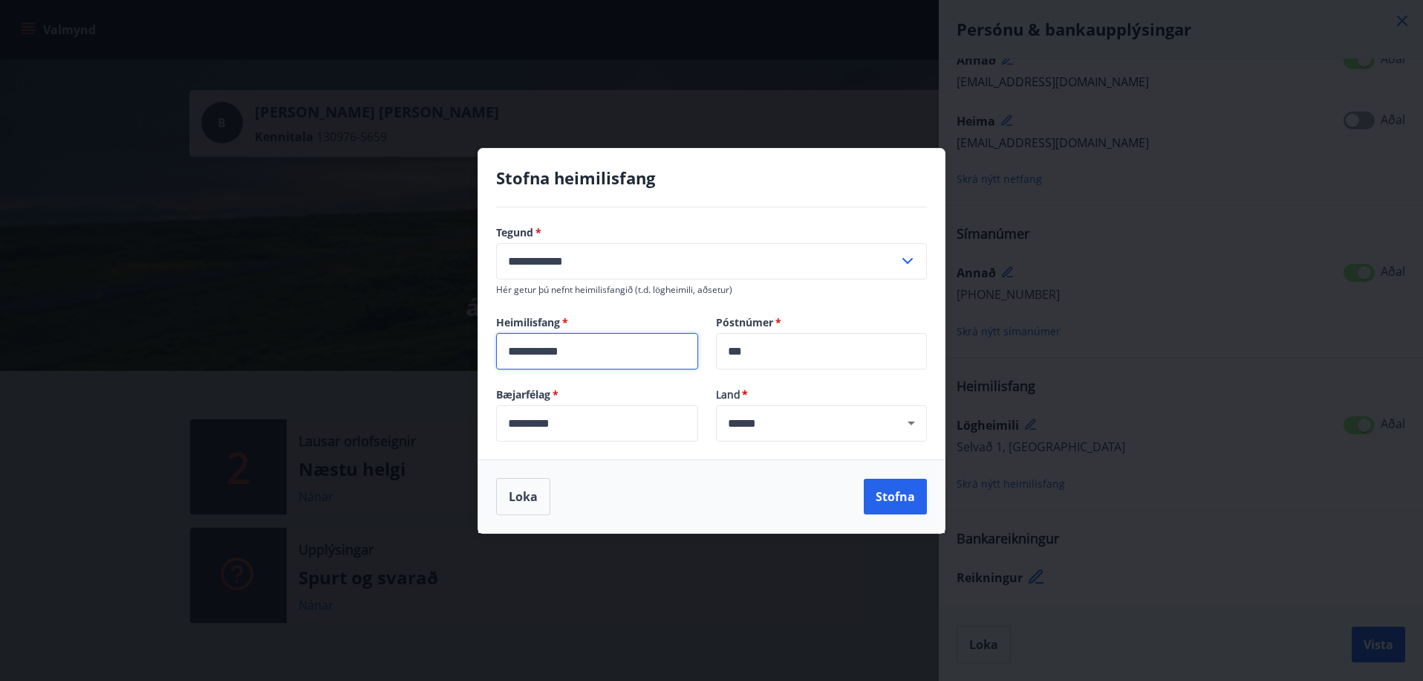
type input "**********"
click at [741, 504] on div "Loka Stofna" at bounding box center [711, 496] width 431 height 37
click at [895, 492] on button "Stofna" at bounding box center [895, 496] width 63 height 36
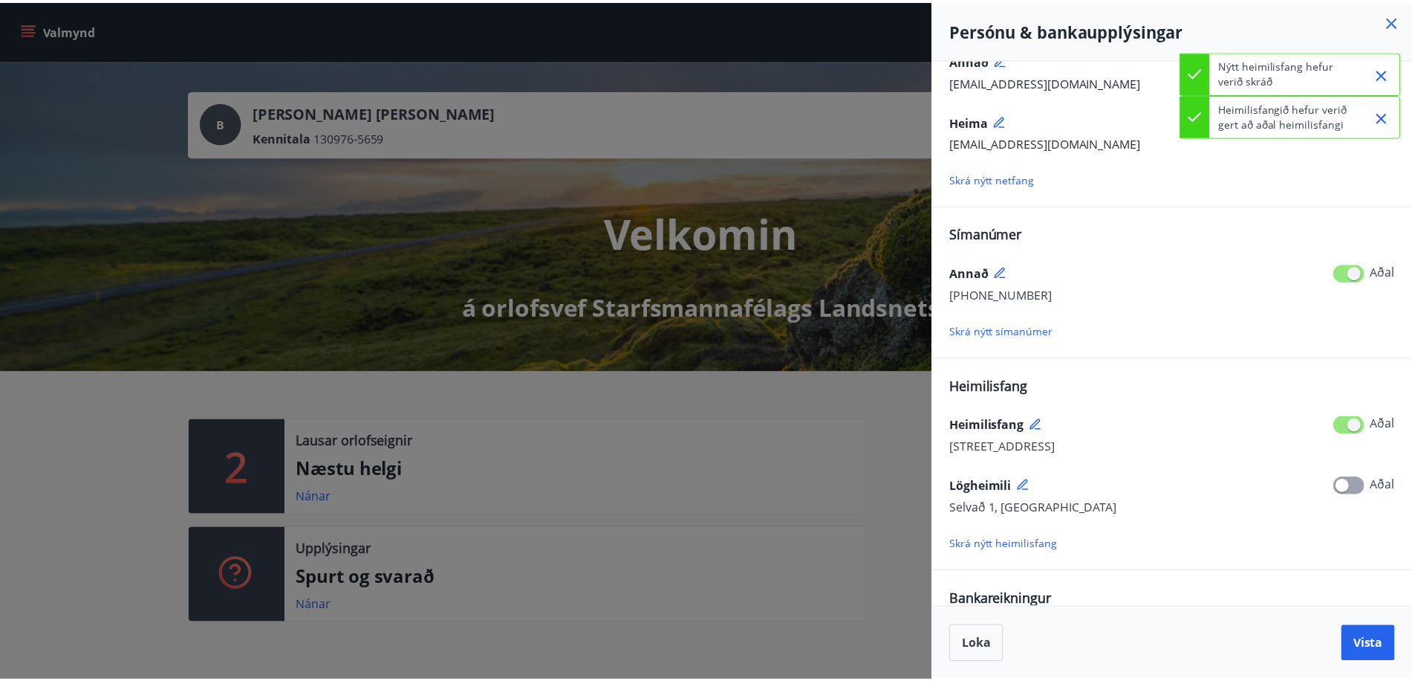
scroll to position [126, 0]
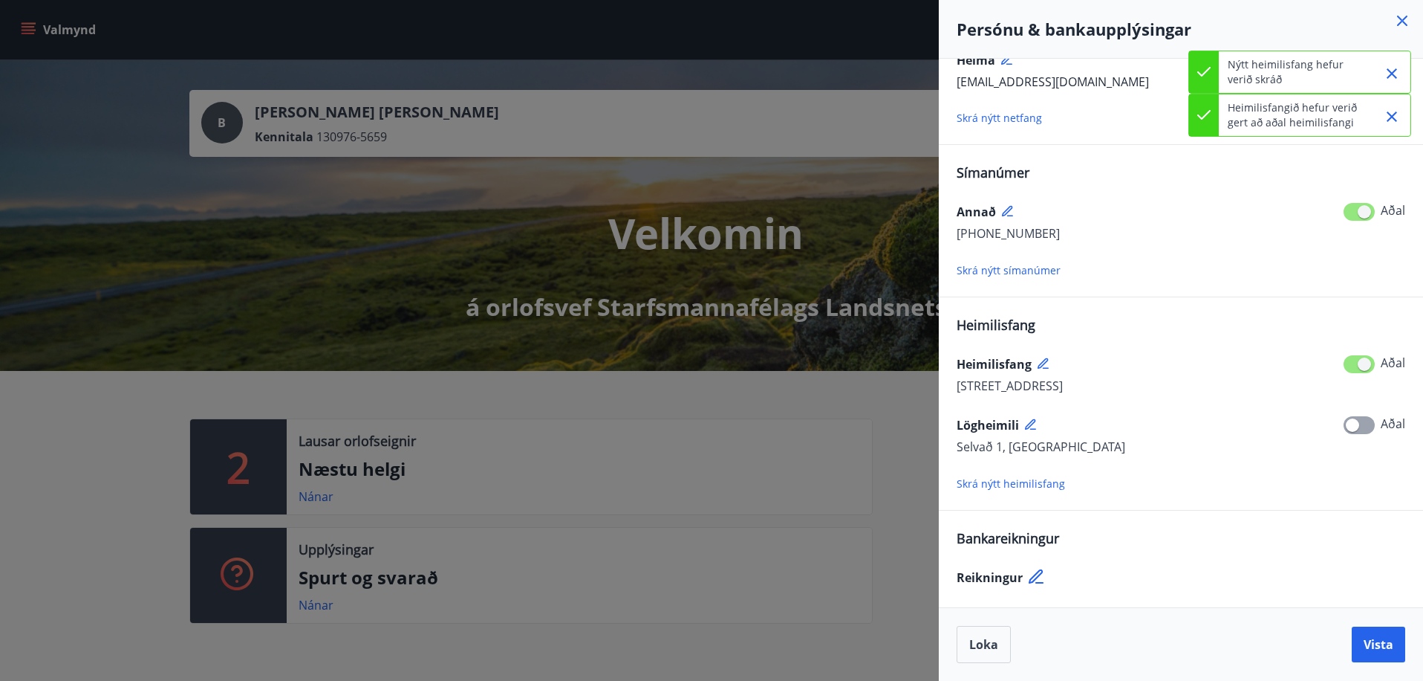
click at [1030, 572] on icon at bounding box center [1038, 577] width 18 height 18
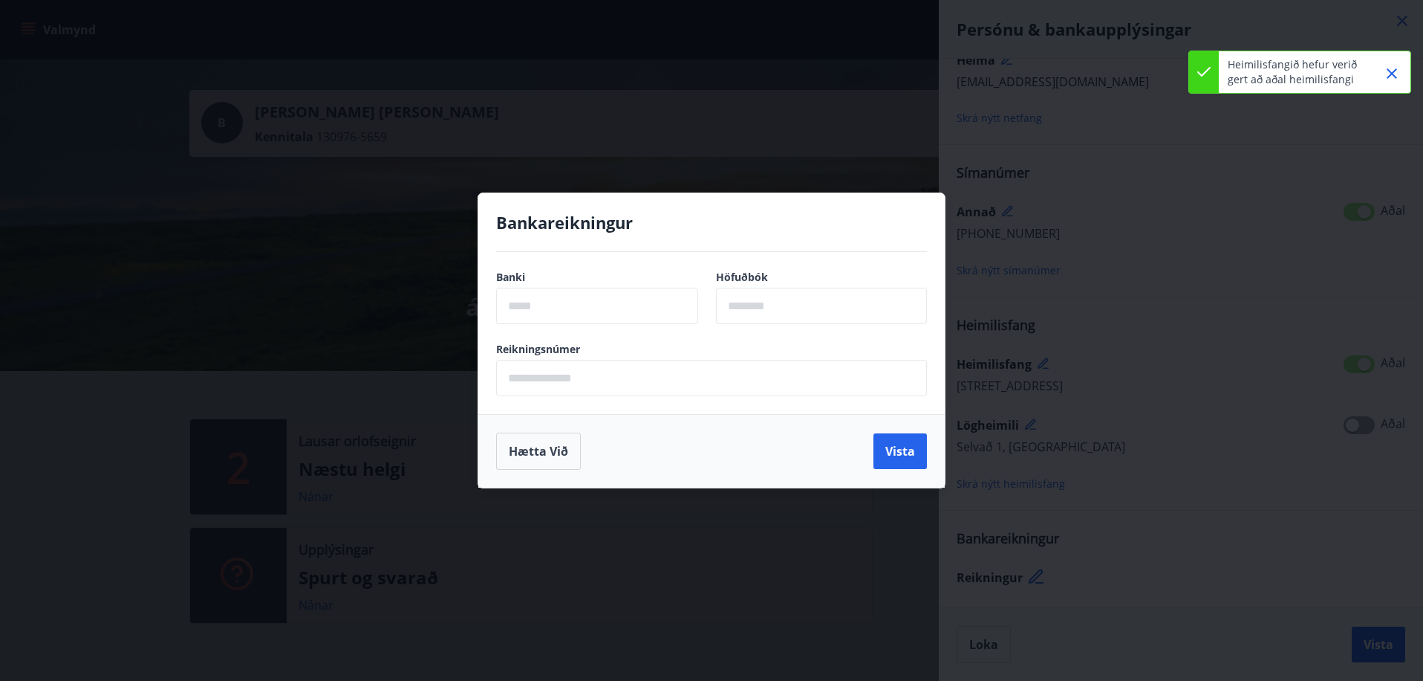
click at [623, 308] on input "text" at bounding box center [597, 306] width 202 height 36
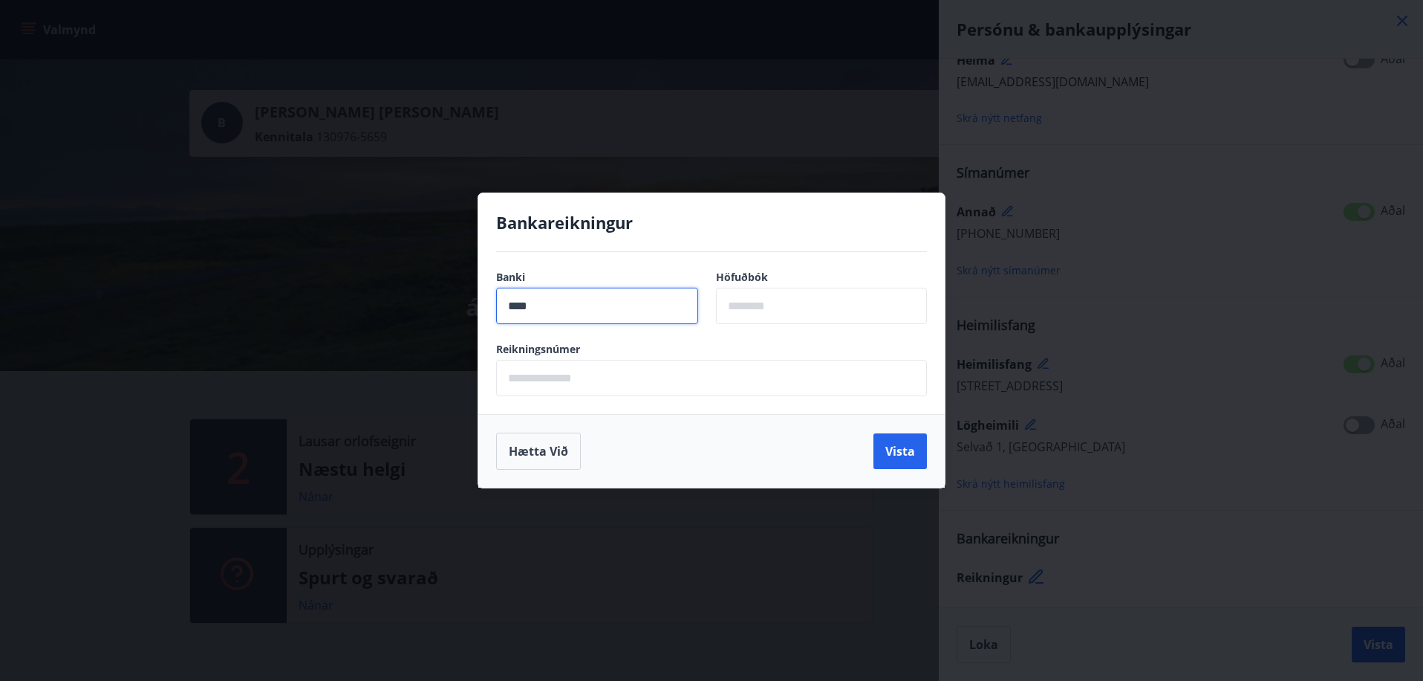
type input "****"
click at [864, 311] on input "text" at bounding box center [821, 306] width 211 height 36
type input "**"
click at [583, 377] on input "text" at bounding box center [711, 378] width 431 height 36
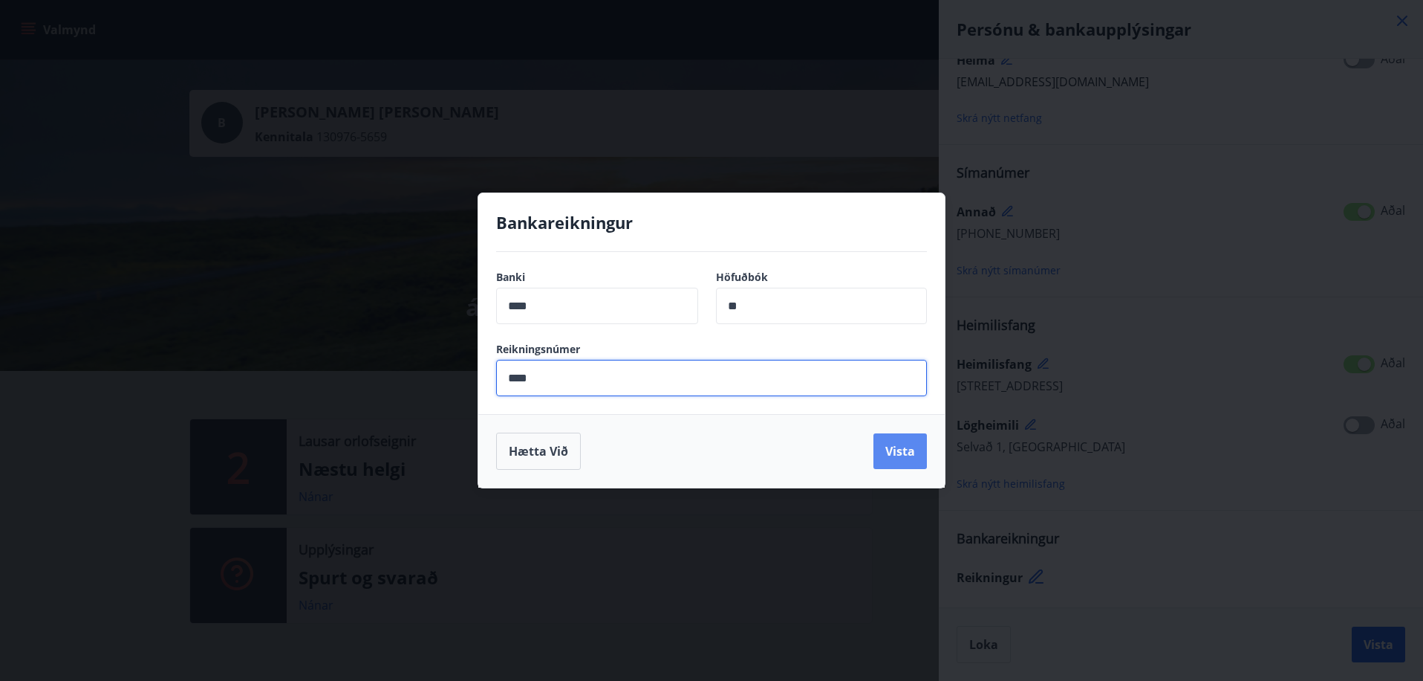
click at [889, 447] on button "Vista" at bounding box center [900, 451] width 53 height 36
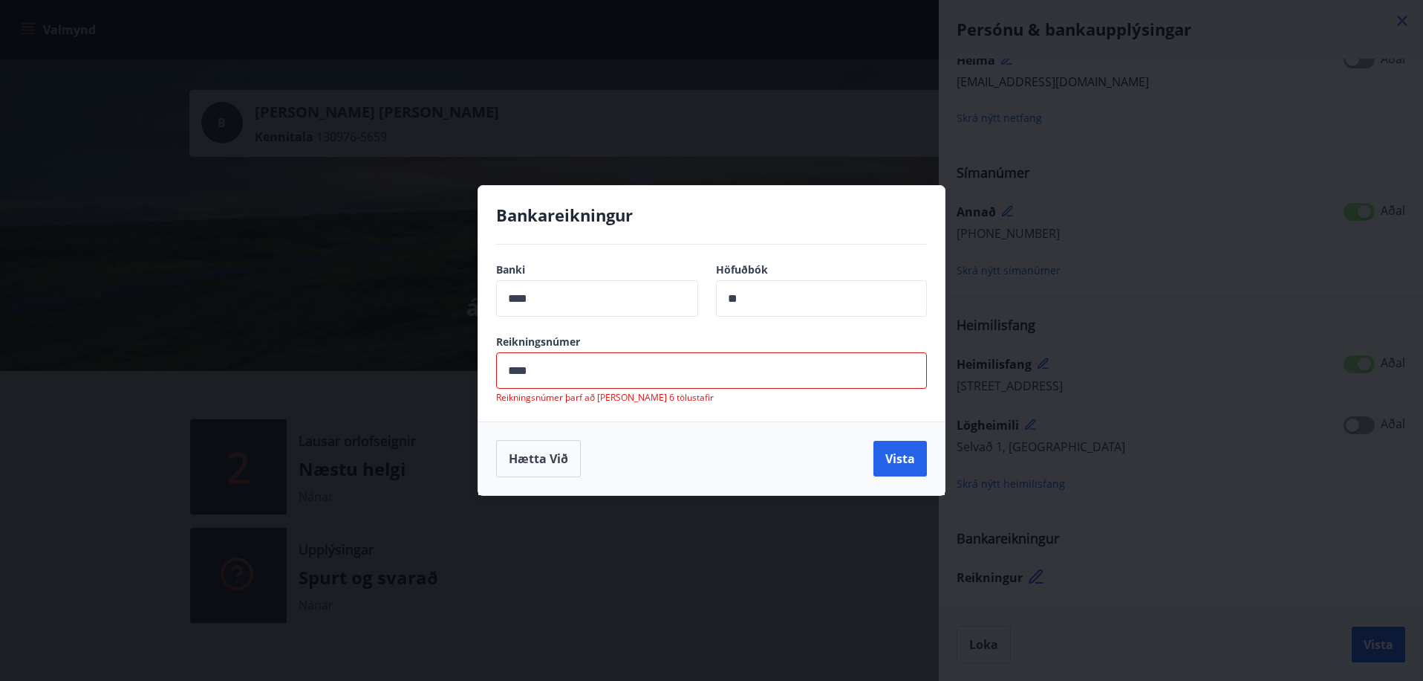
click at [506, 373] on input "****" at bounding box center [711, 370] width 431 height 36
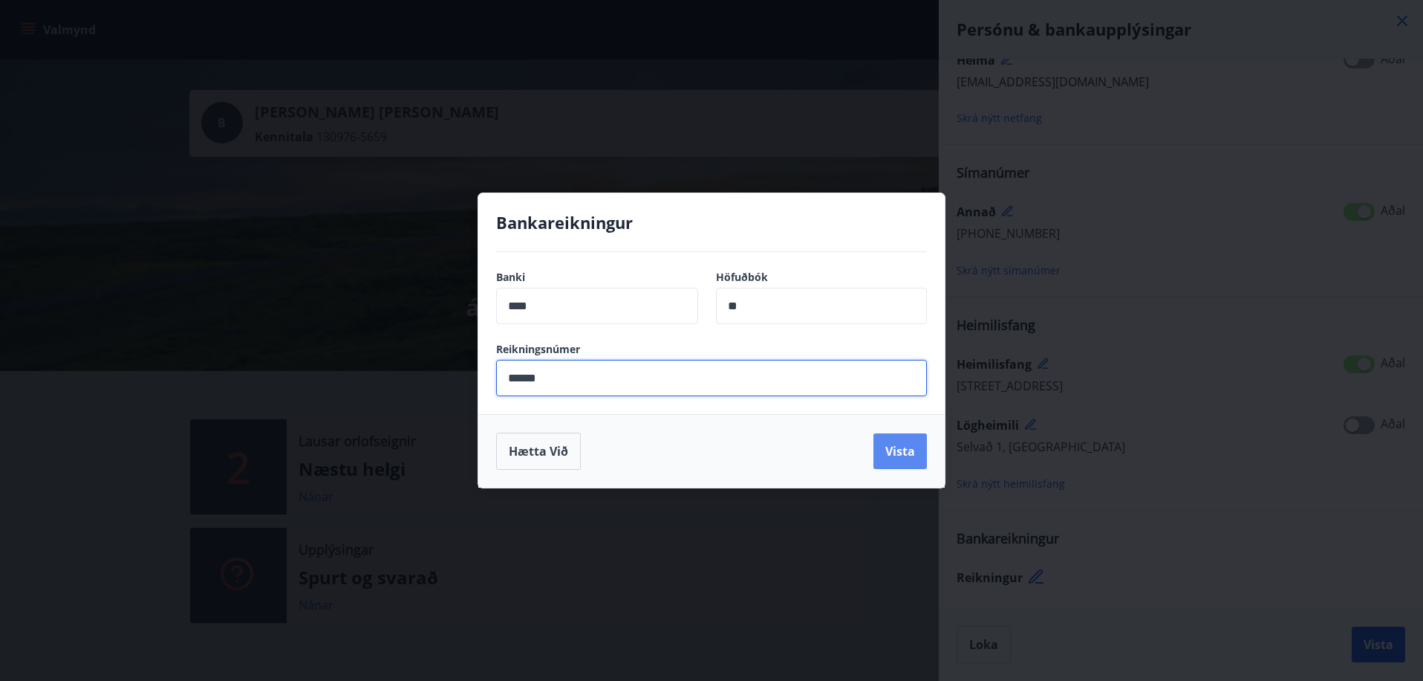
type input "******"
click at [901, 453] on button "Vista" at bounding box center [900, 451] width 53 height 36
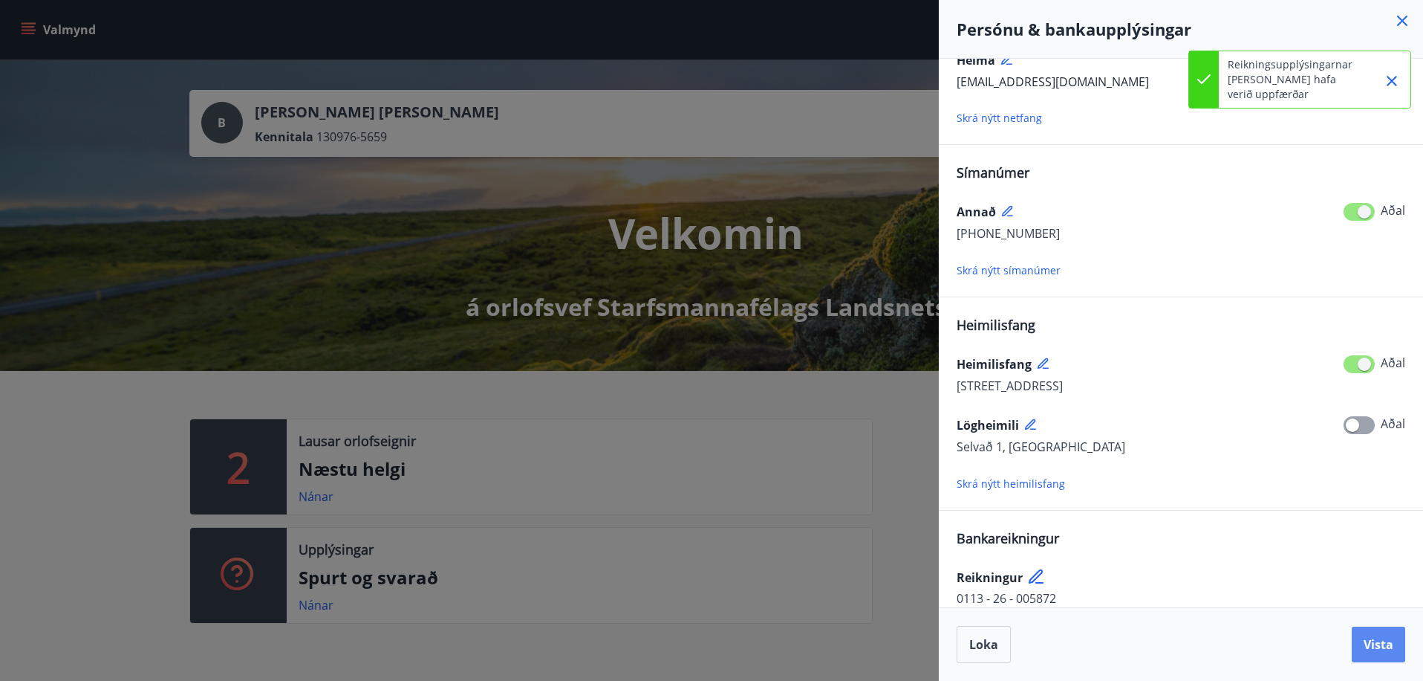
click at [1371, 634] on button "Vista" at bounding box center [1378, 644] width 53 height 36
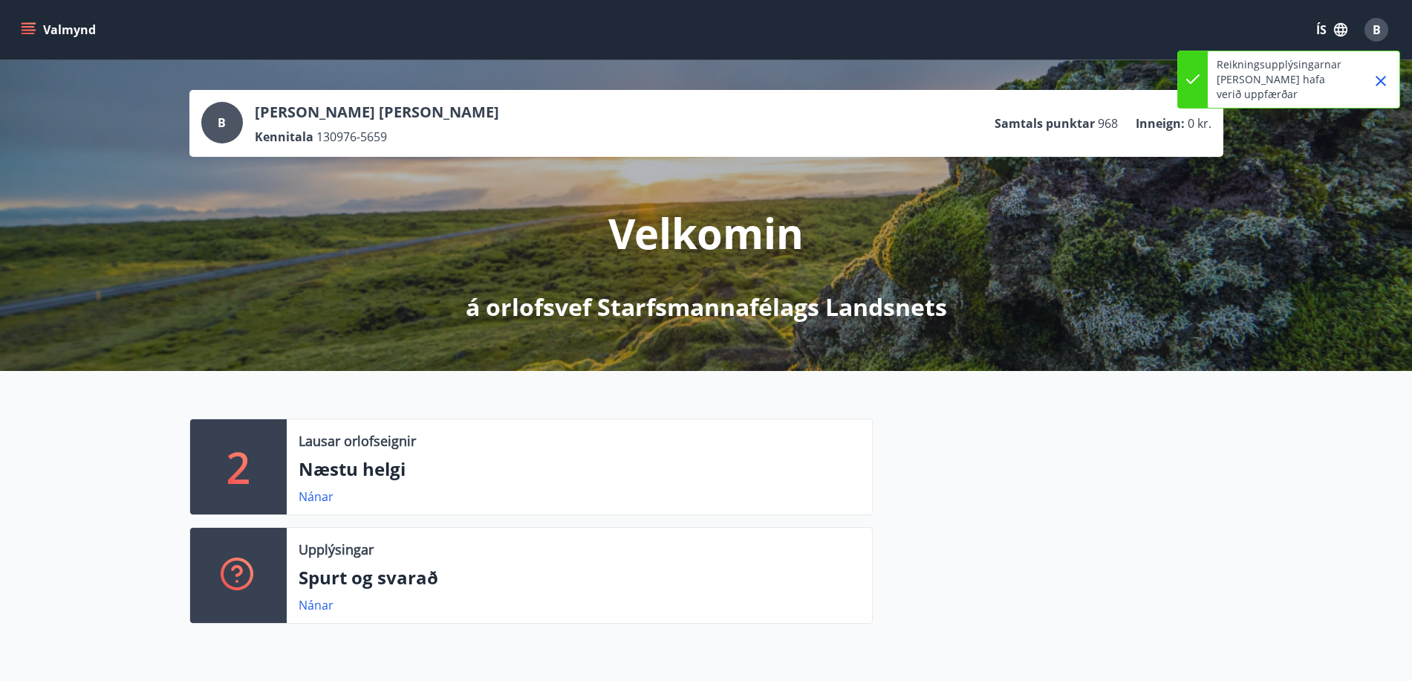
click at [1380, 77] on icon "Close" at bounding box center [1381, 81] width 18 height 18
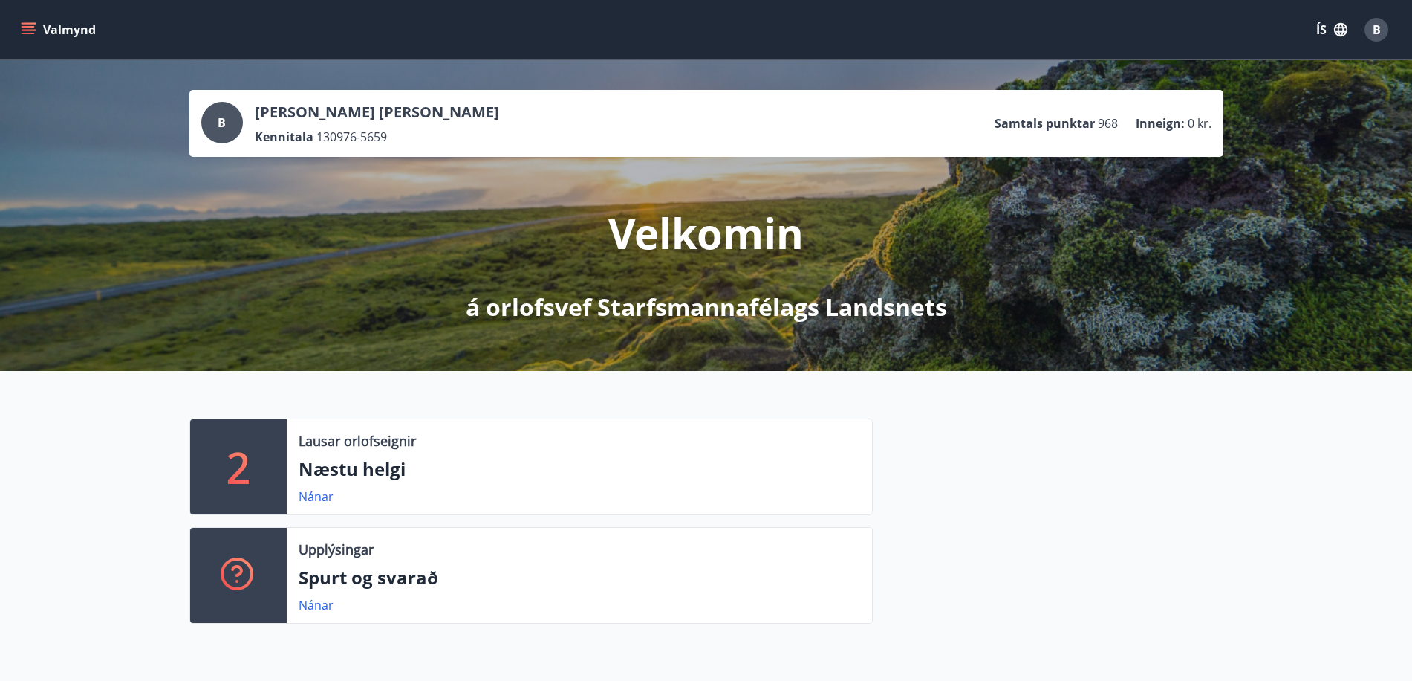
click at [1380, 28] on span "B" at bounding box center [1377, 30] width 8 height 16
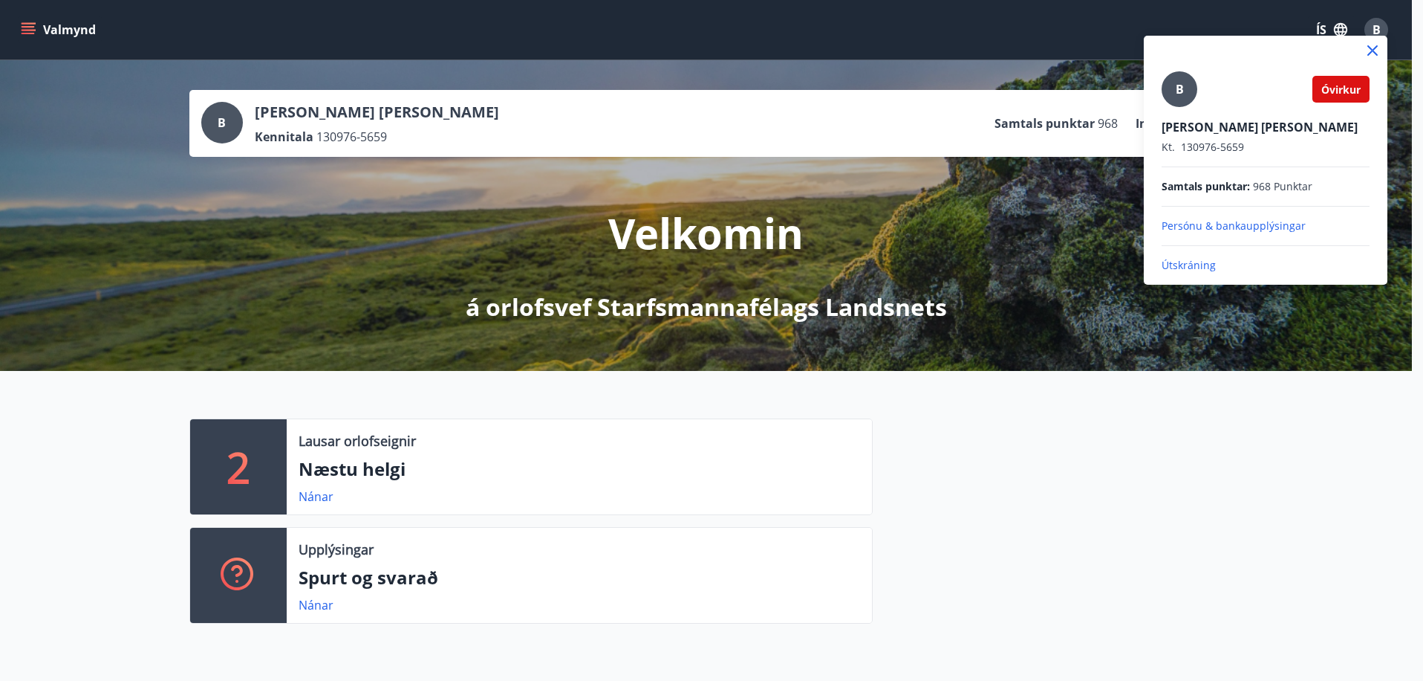
click at [1017, 29] on div at bounding box center [711, 340] width 1423 height 681
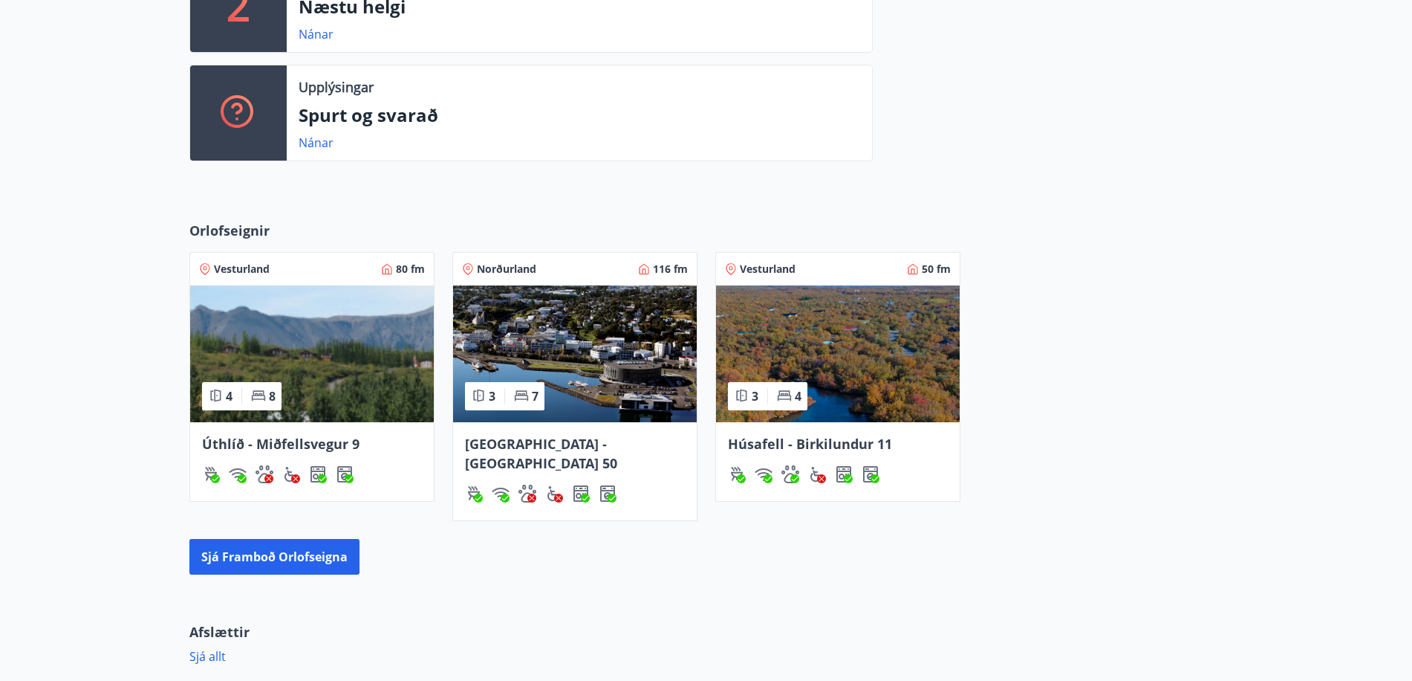
scroll to position [413, 0]
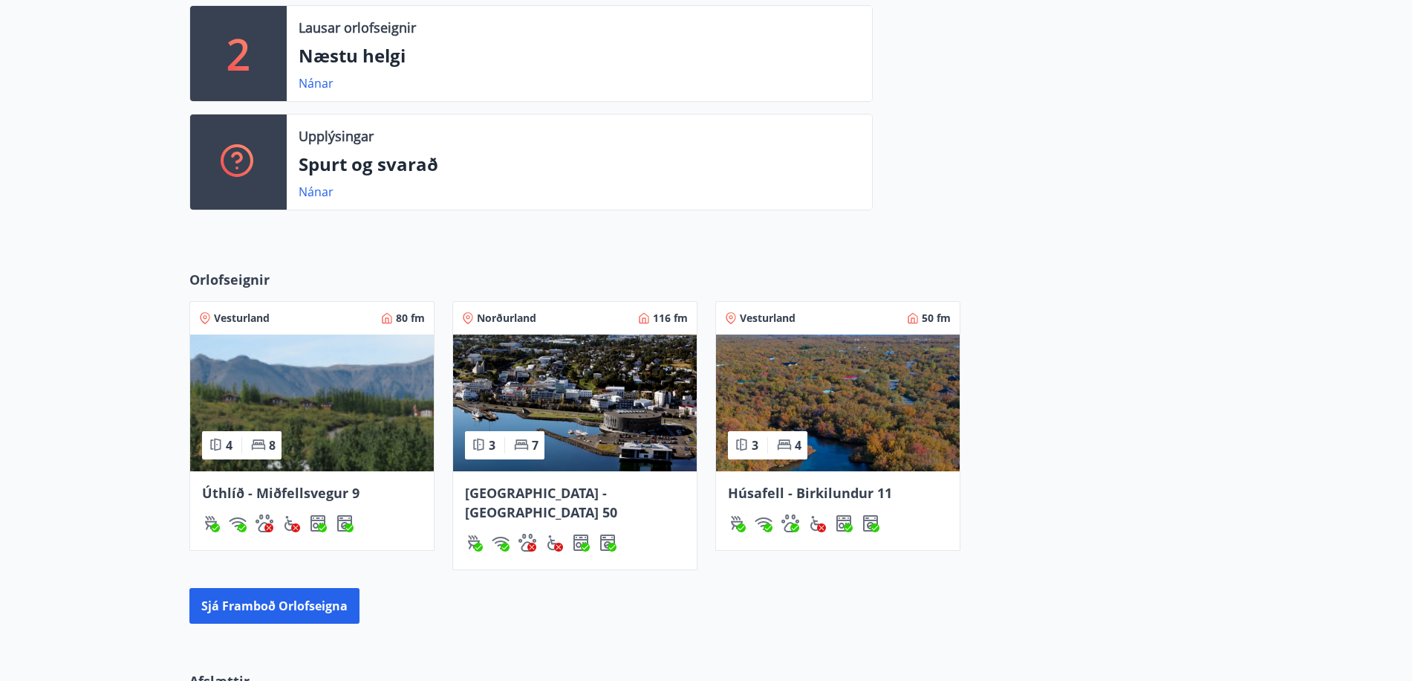
click at [564, 355] on img at bounding box center [575, 402] width 244 height 137
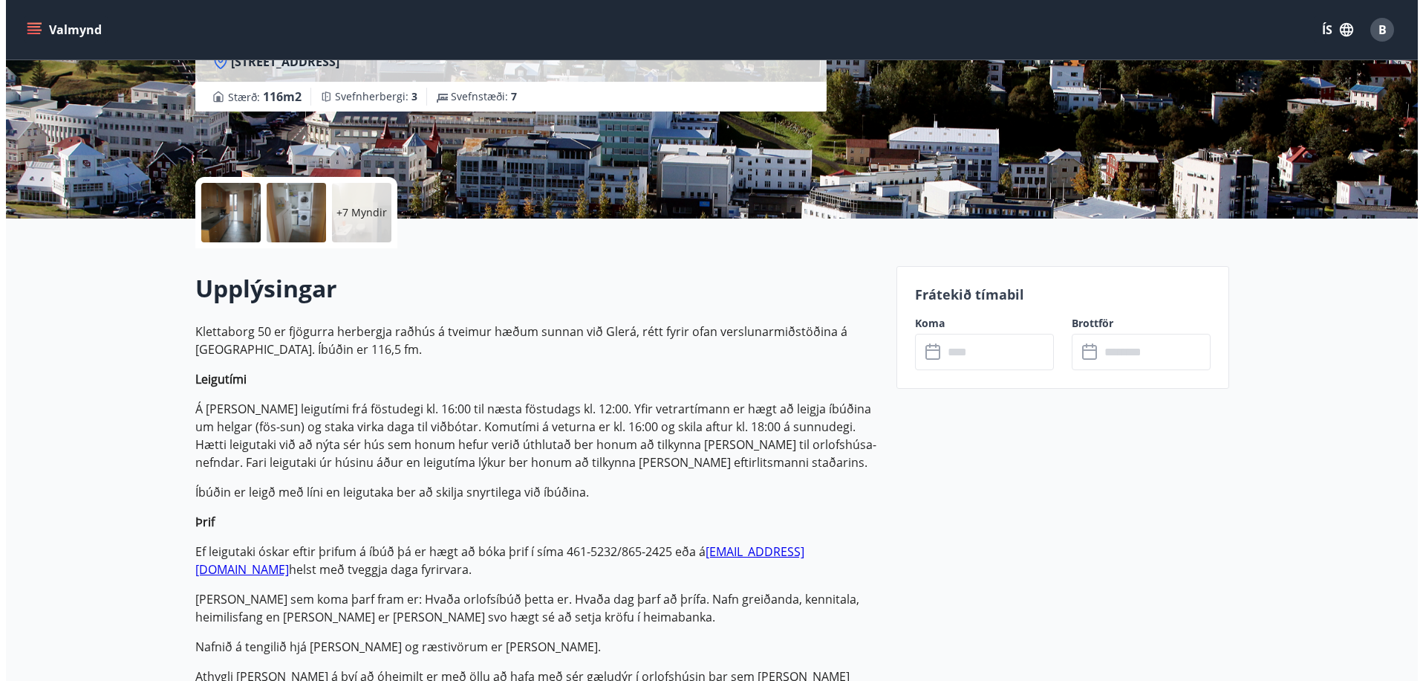
scroll to position [198, 0]
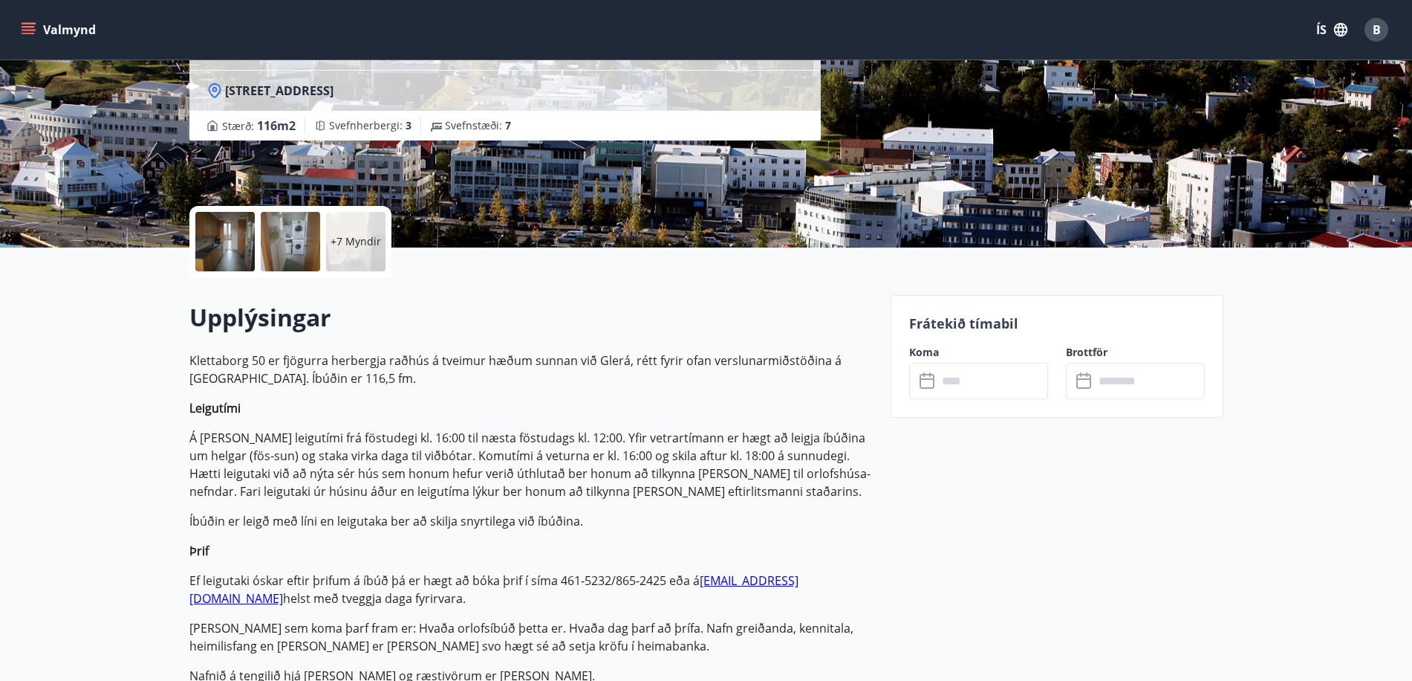
click at [224, 240] on div at bounding box center [224, 241] width 59 height 59
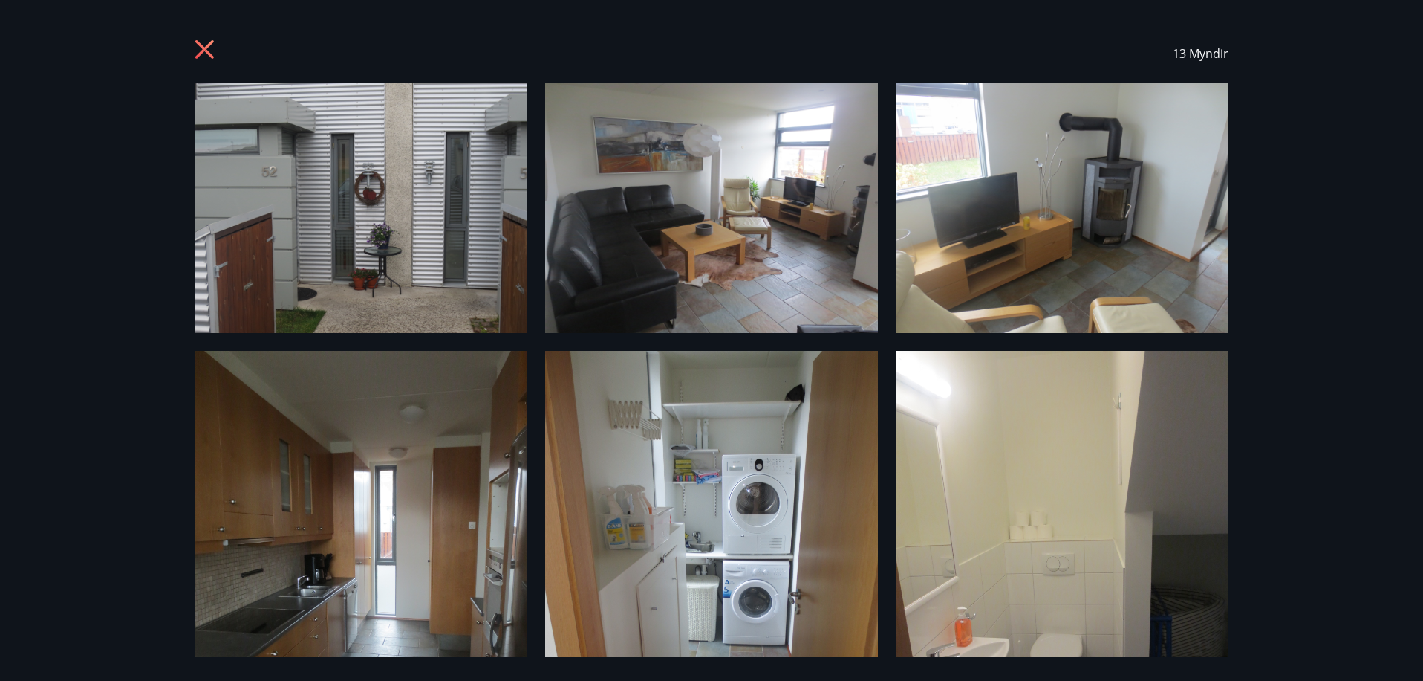
click at [421, 243] on img at bounding box center [361, 208] width 333 height 250
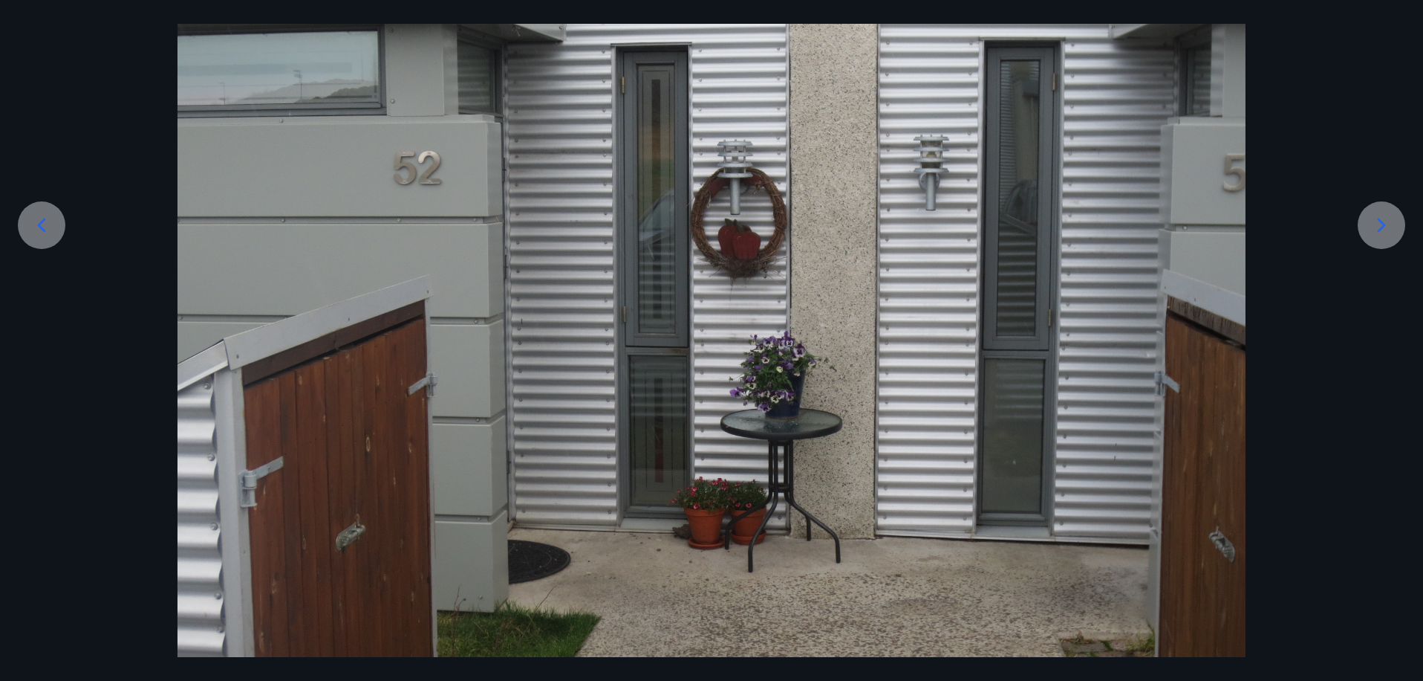
click at [1383, 221] on icon at bounding box center [1382, 225] width 24 height 24
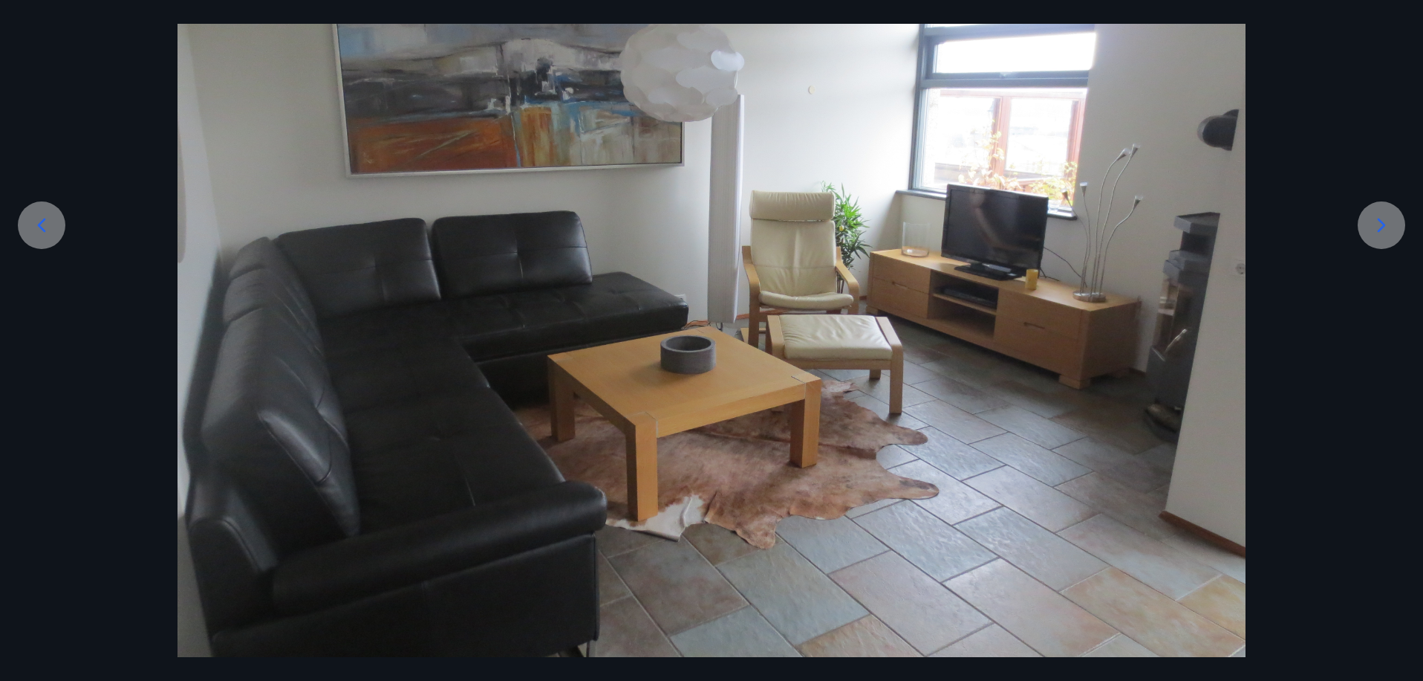
click at [1383, 221] on icon at bounding box center [1382, 225] width 24 height 24
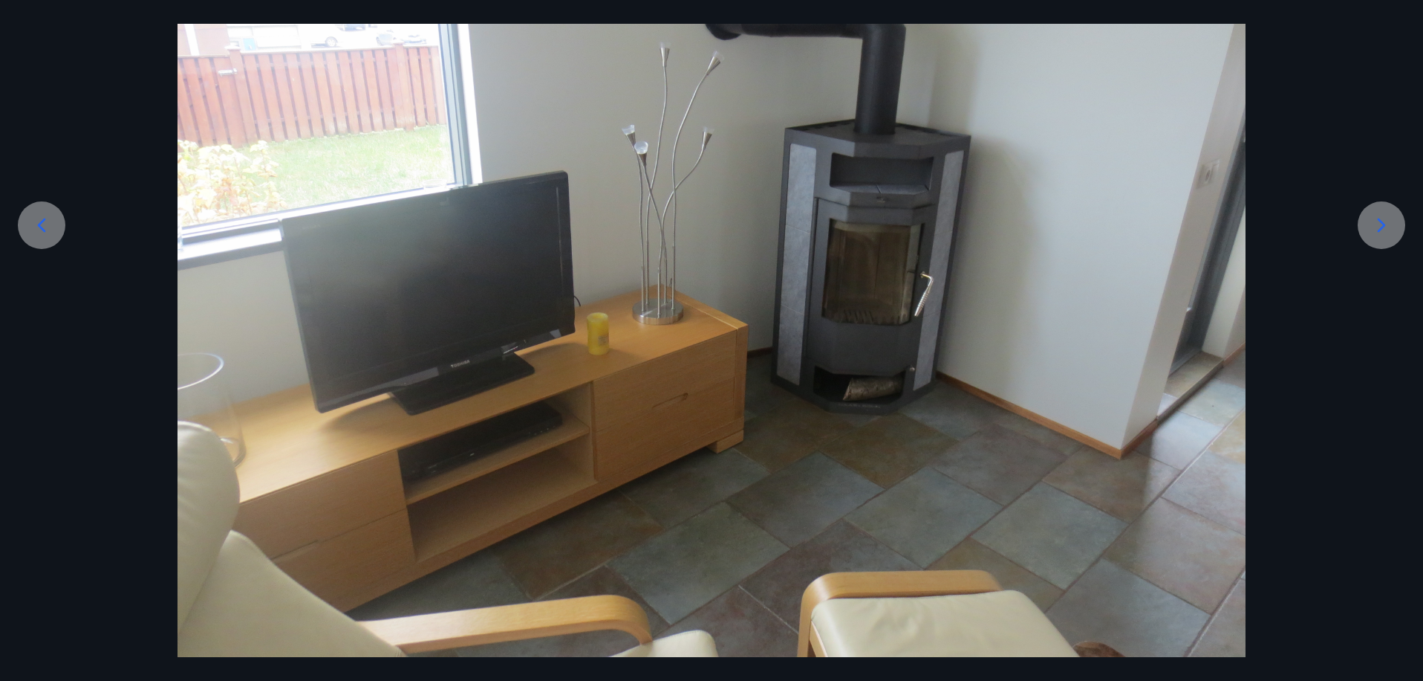
click at [1383, 221] on icon at bounding box center [1382, 225] width 24 height 24
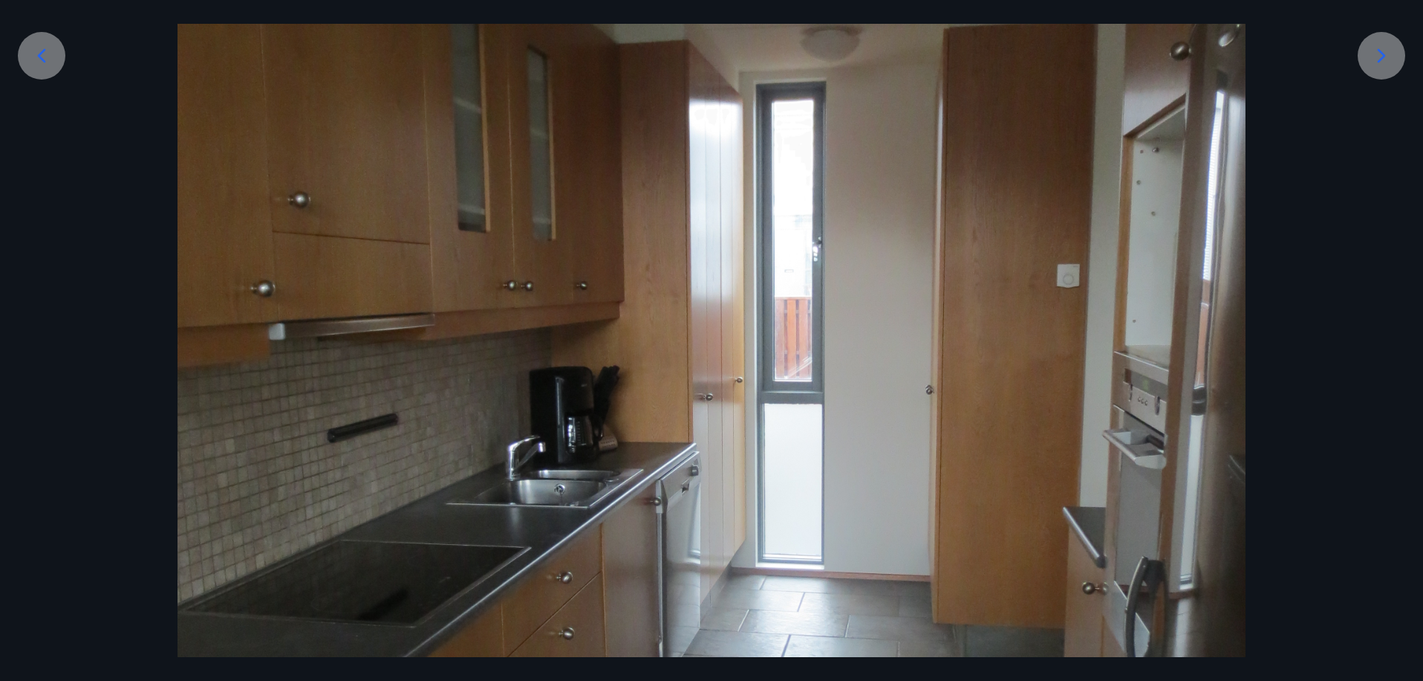
scroll to position [396, 0]
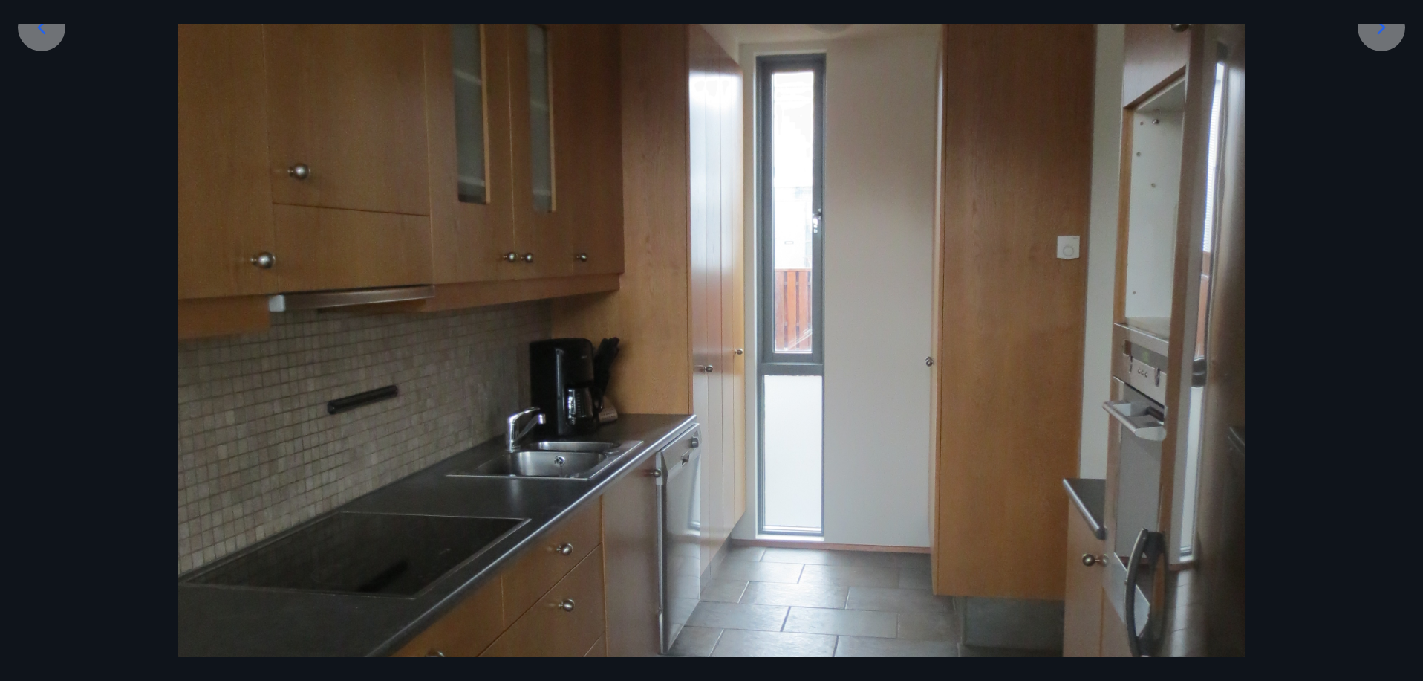
click at [1387, 38] on icon at bounding box center [1382, 28] width 24 height 24
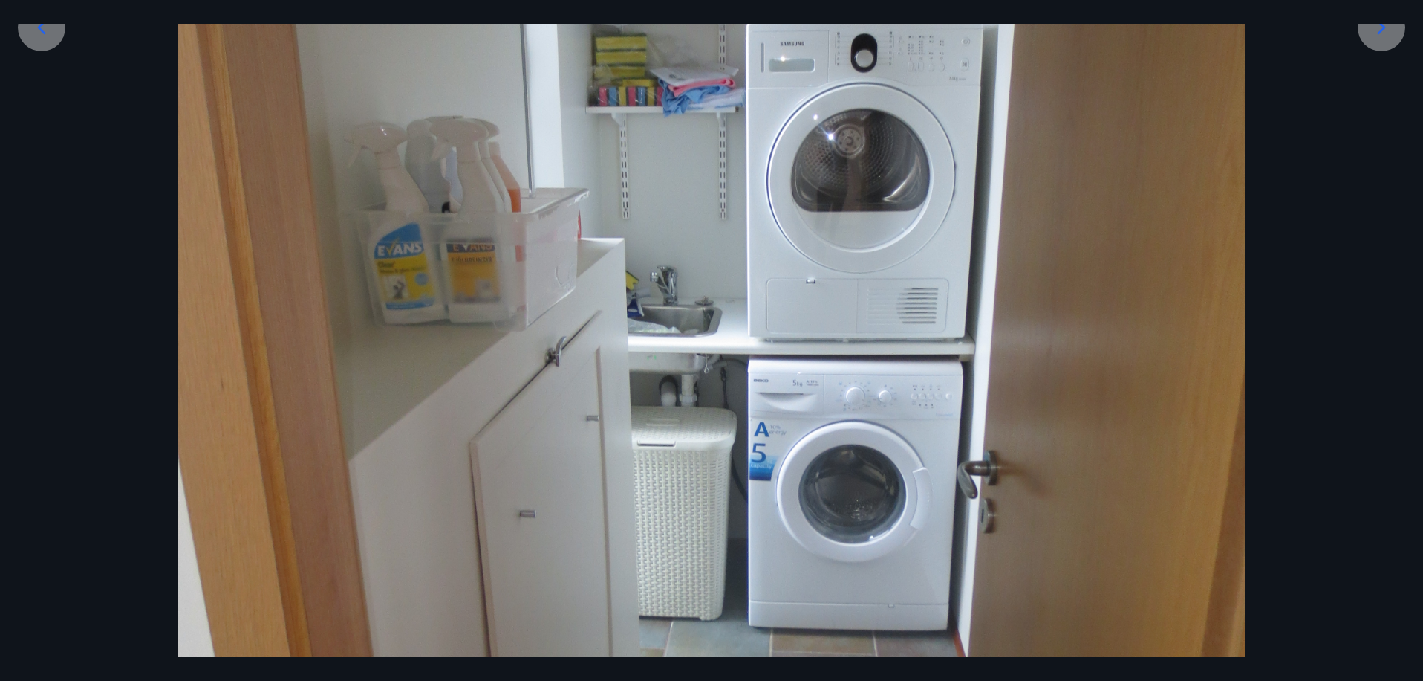
click at [1387, 38] on icon at bounding box center [1382, 28] width 24 height 24
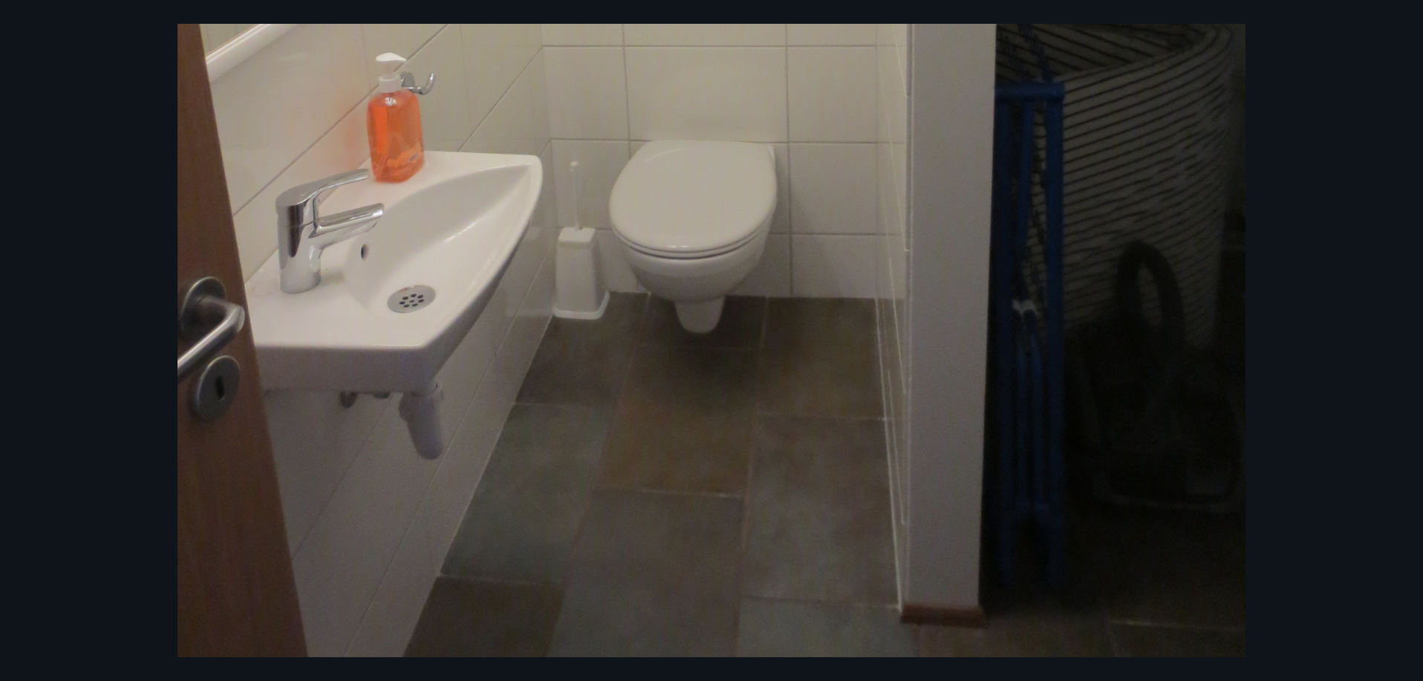
scroll to position [58, 0]
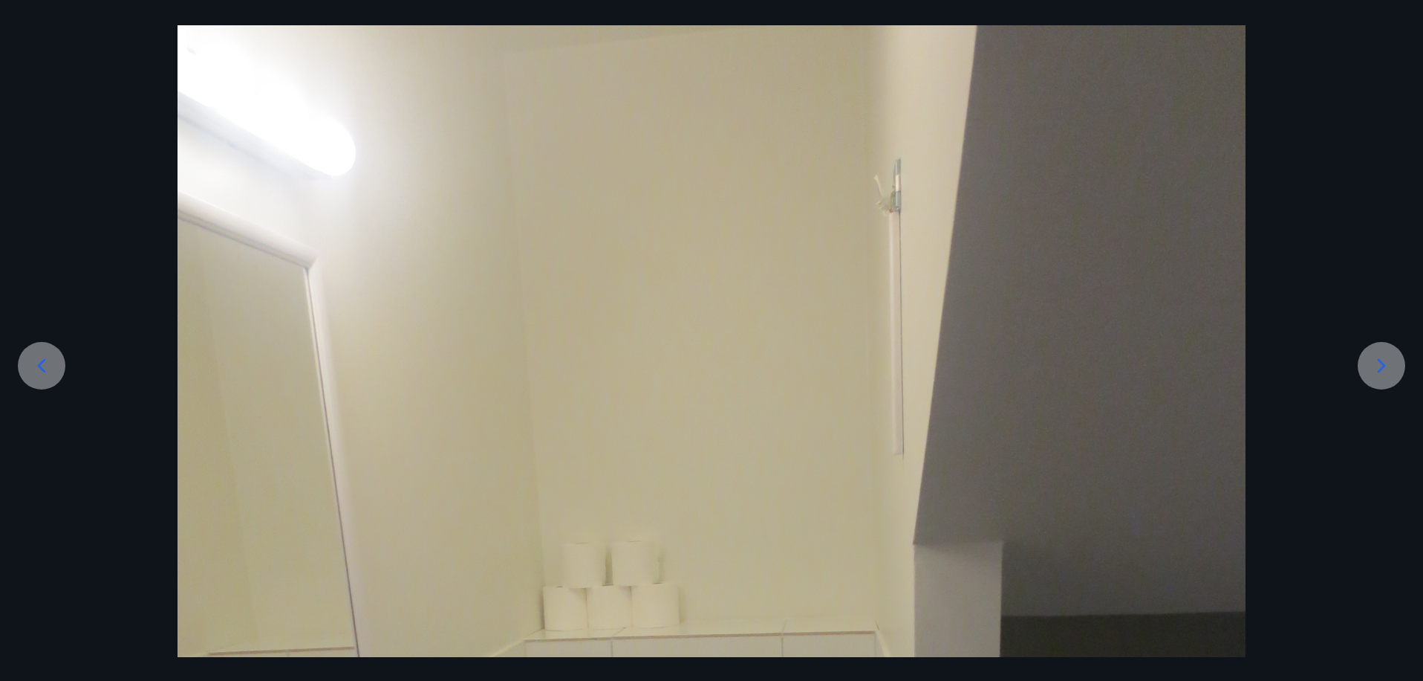
click at [1372, 369] on icon at bounding box center [1382, 366] width 24 height 24
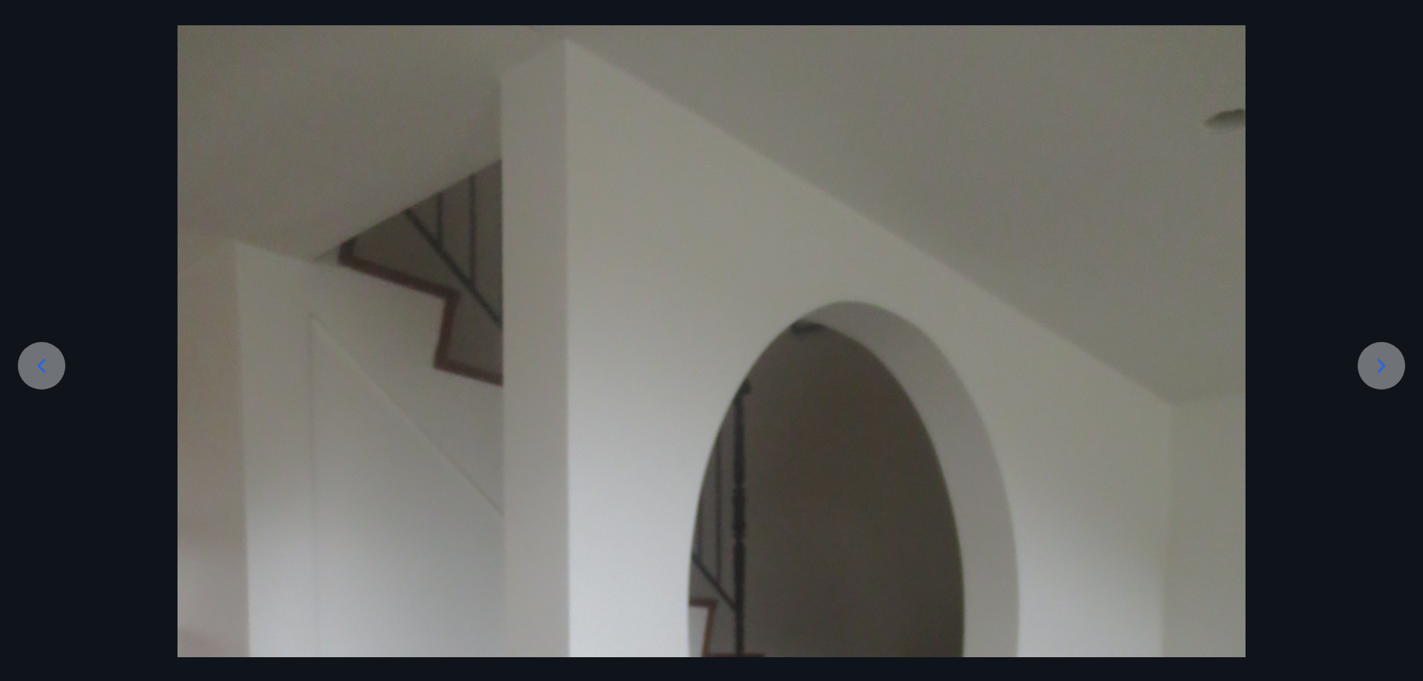
click at [1374, 362] on icon at bounding box center [1382, 366] width 24 height 24
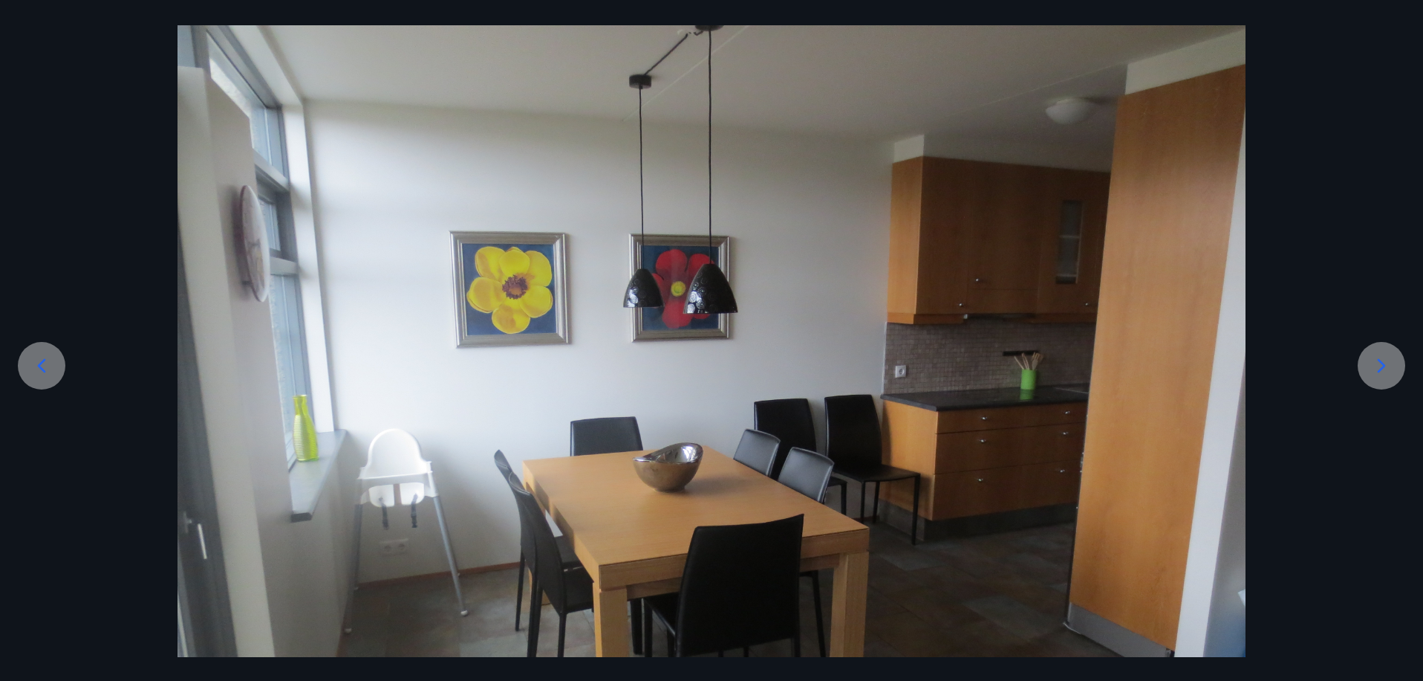
click at [1390, 356] on icon at bounding box center [1382, 366] width 24 height 24
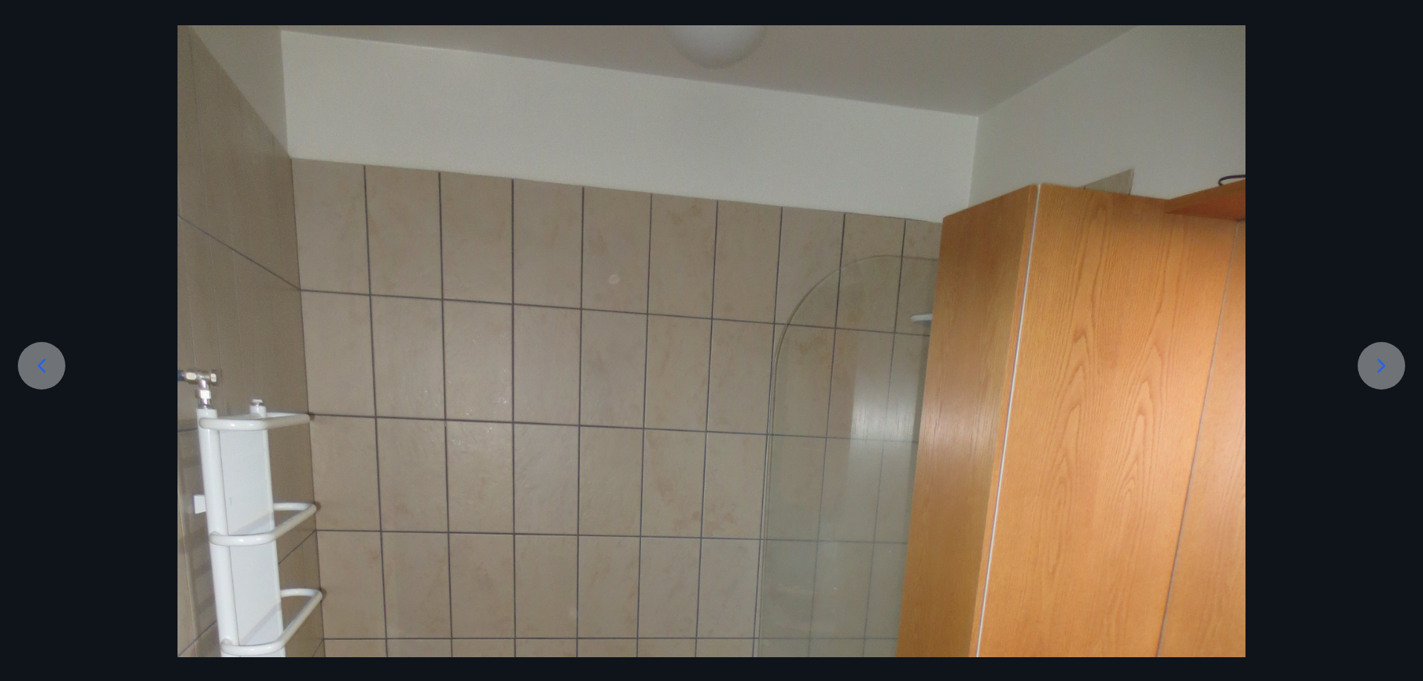
click at [1390, 356] on icon at bounding box center [1382, 366] width 24 height 24
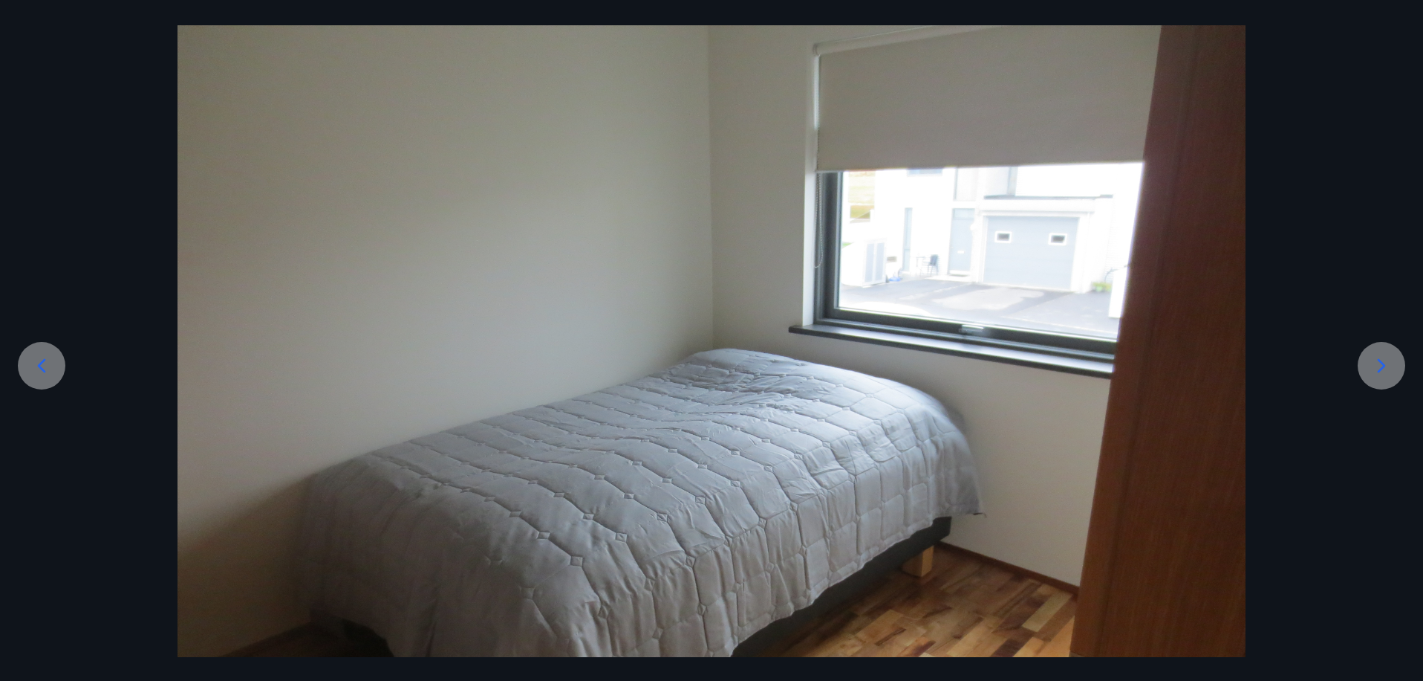
click at [1390, 356] on icon at bounding box center [1382, 366] width 24 height 24
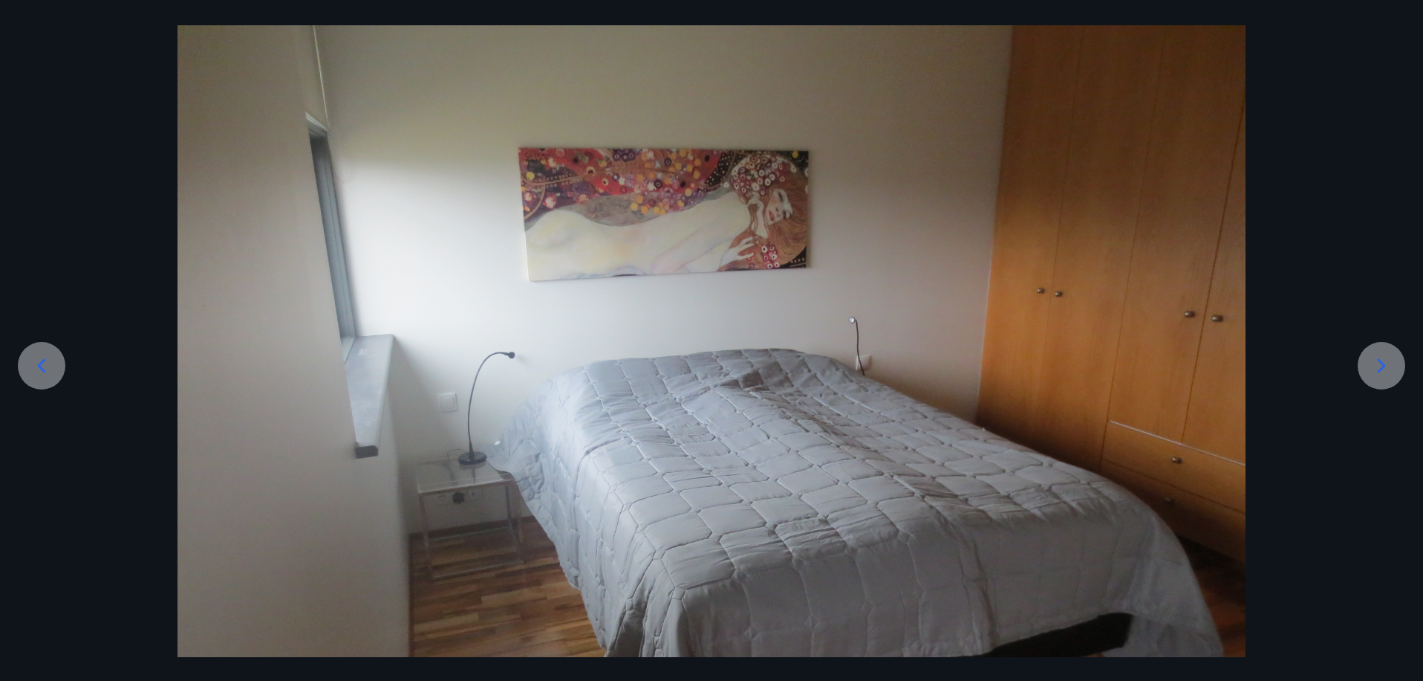
click at [1390, 356] on icon at bounding box center [1382, 366] width 24 height 24
